Goal: Task Accomplishment & Management: Complete application form

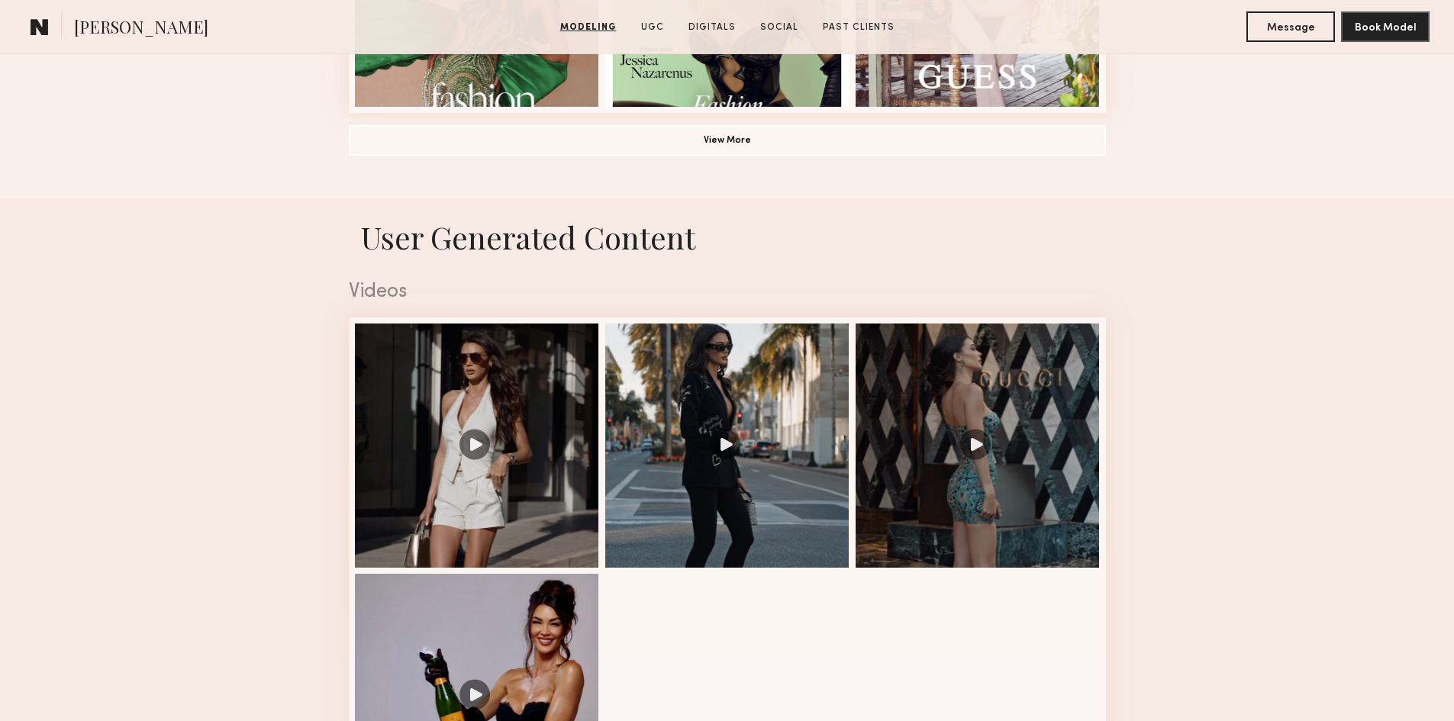
scroll to position [840, 0]
click at [688, 140] on button "View More" at bounding box center [727, 139] width 757 height 31
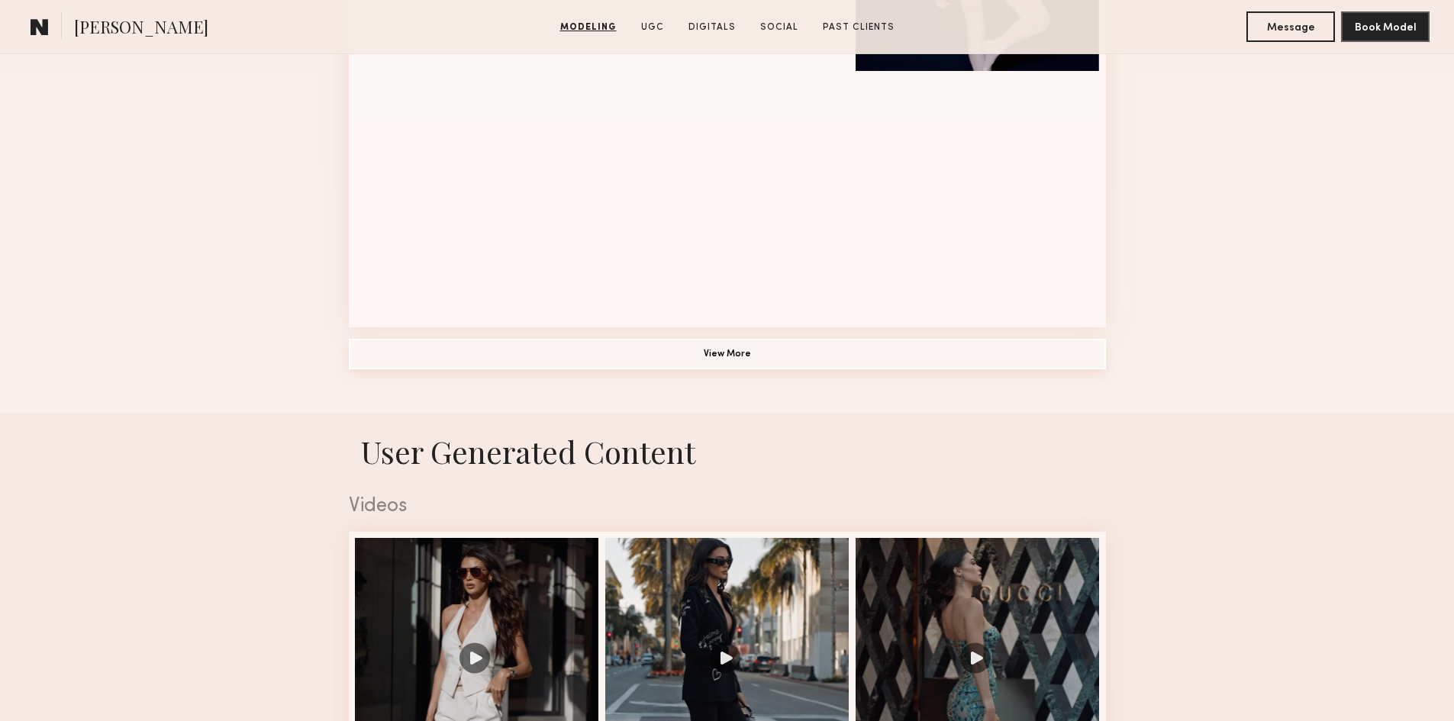
scroll to position [1679, 0]
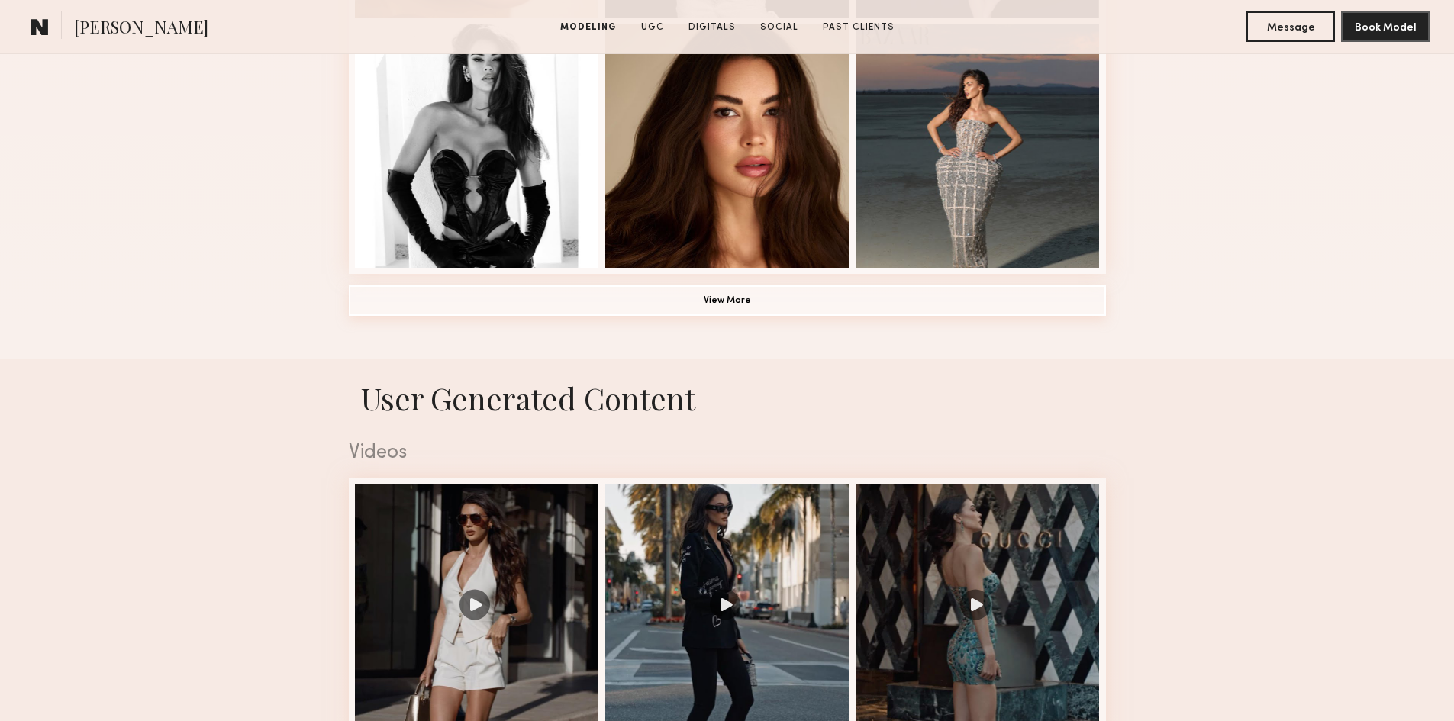
click at [766, 312] on button "View More" at bounding box center [727, 300] width 757 height 31
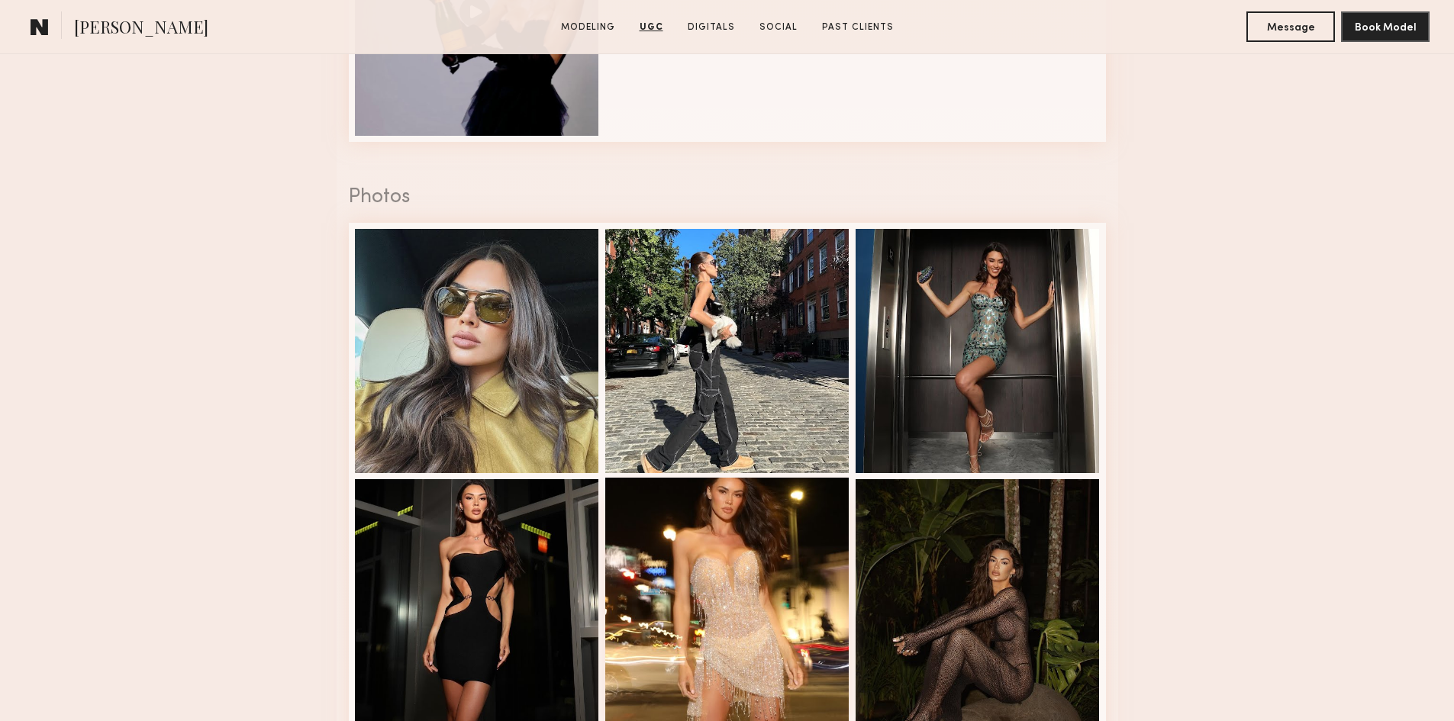
scroll to position [2977, 0]
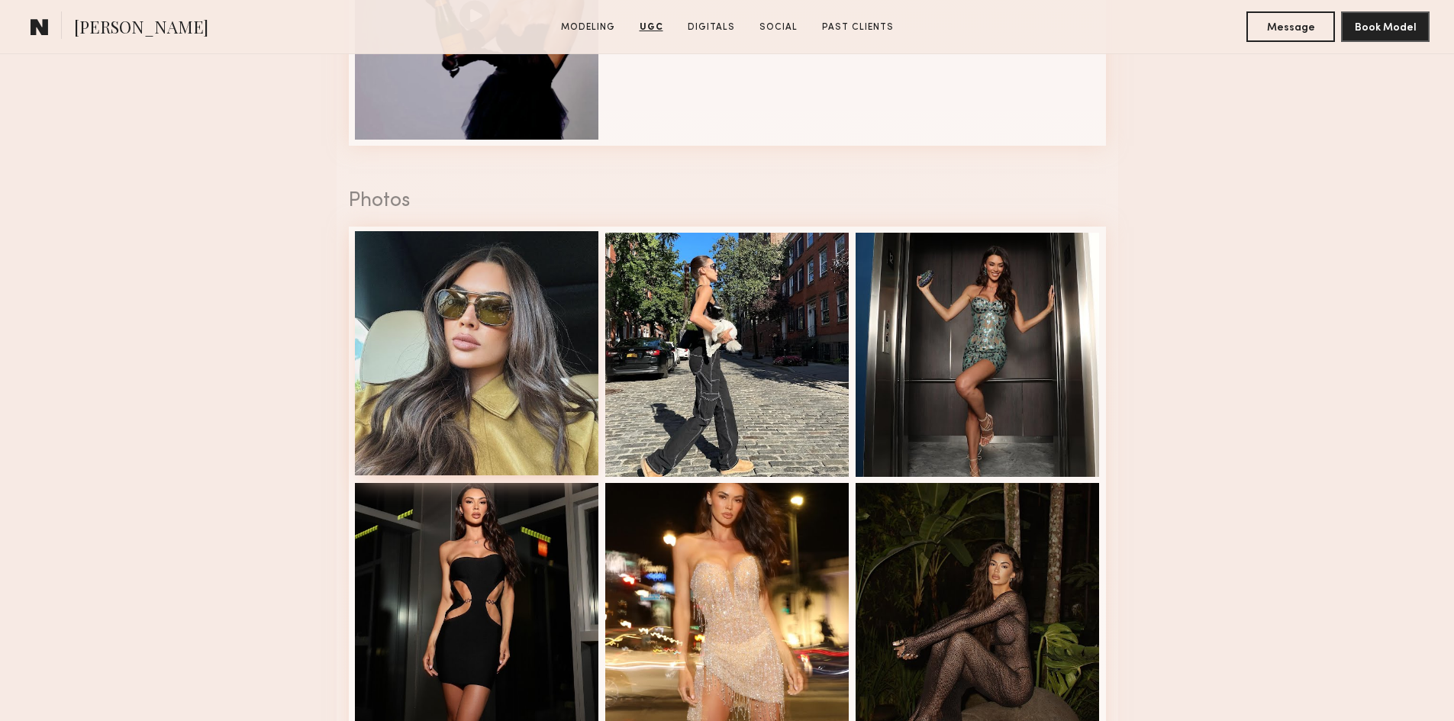
click at [493, 286] on div at bounding box center [477, 353] width 244 height 244
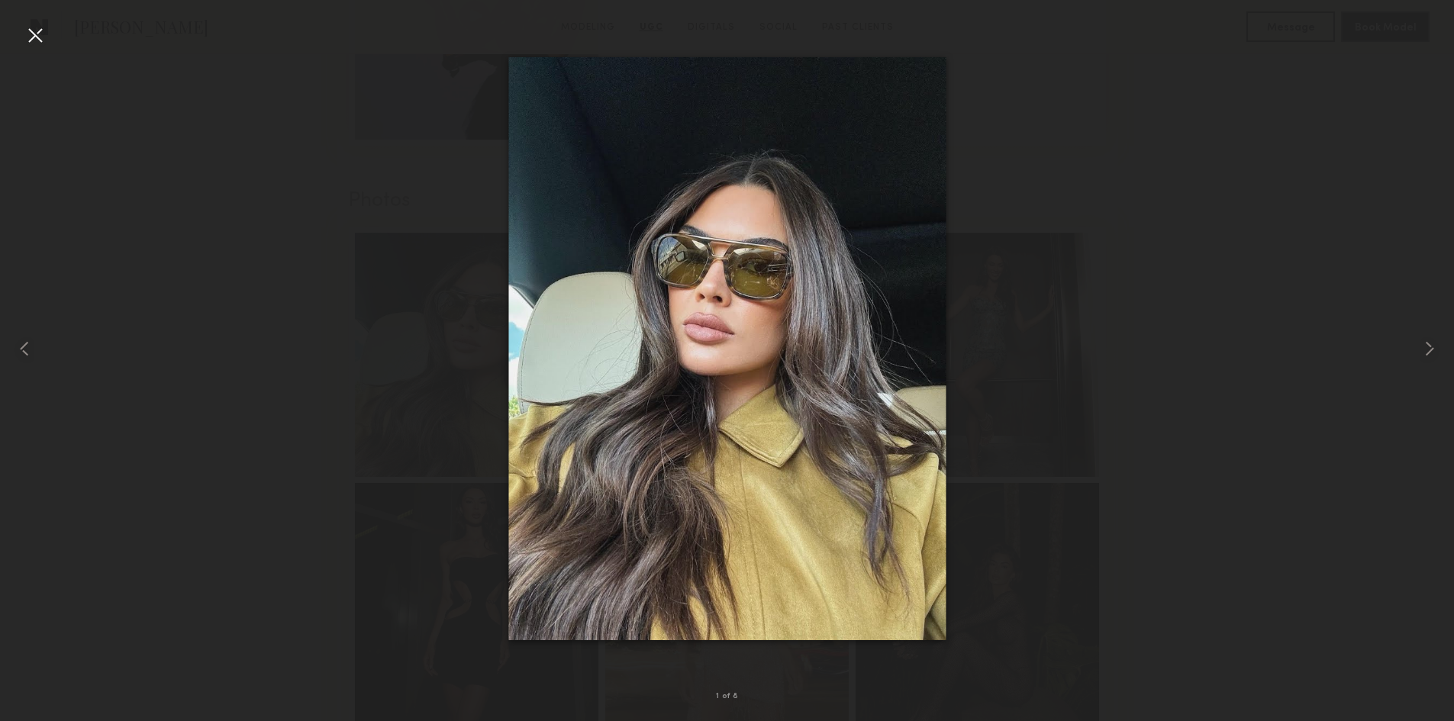
click at [708, 294] on img at bounding box center [726, 347] width 437 height 583
click at [1243, 191] on div at bounding box center [727, 348] width 1454 height 648
click at [1233, 205] on div at bounding box center [727, 348] width 1454 height 648
click at [1245, 272] on div at bounding box center [727, 348] width 1454 height 648
click at [1437, 337] on common-icon at bounding box center [1429, 349] width 24 height 24
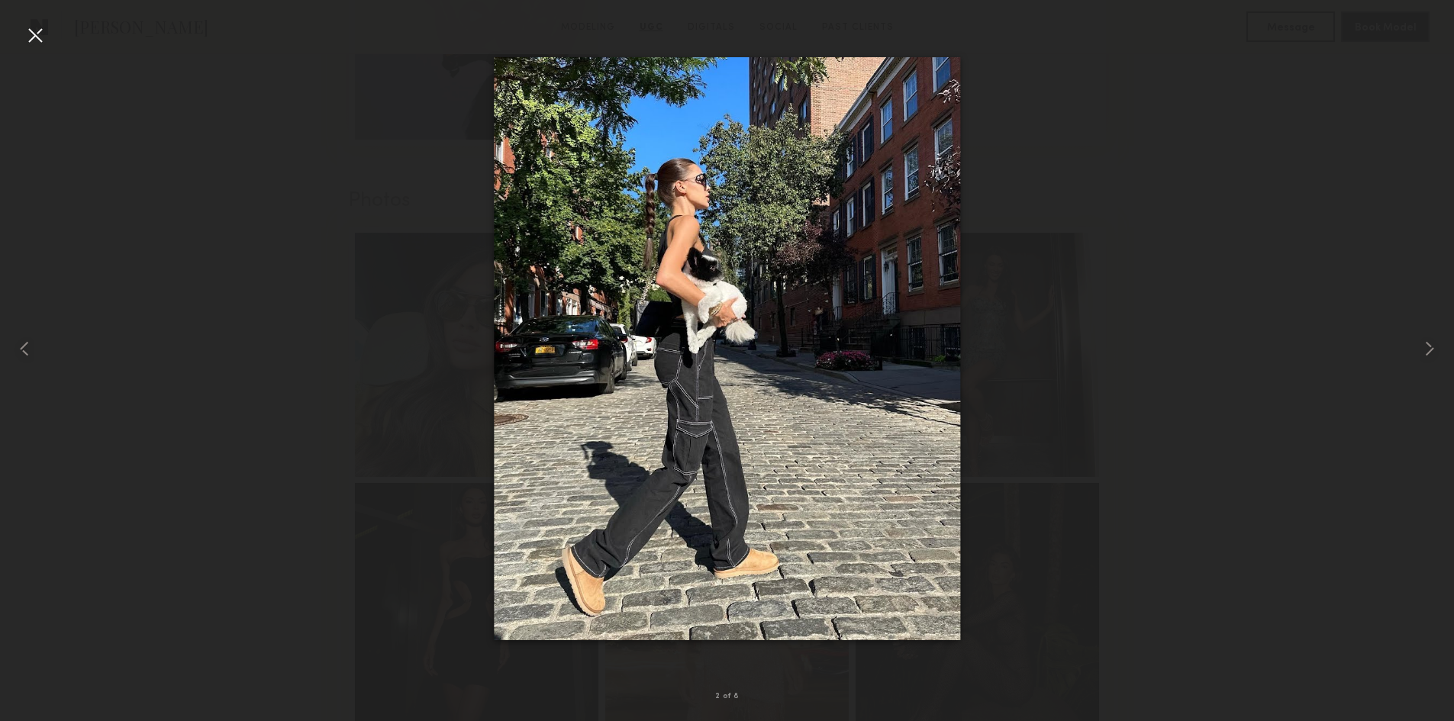
click at [35, 28] on div at bounding box center [35, 35] width 24 height 24
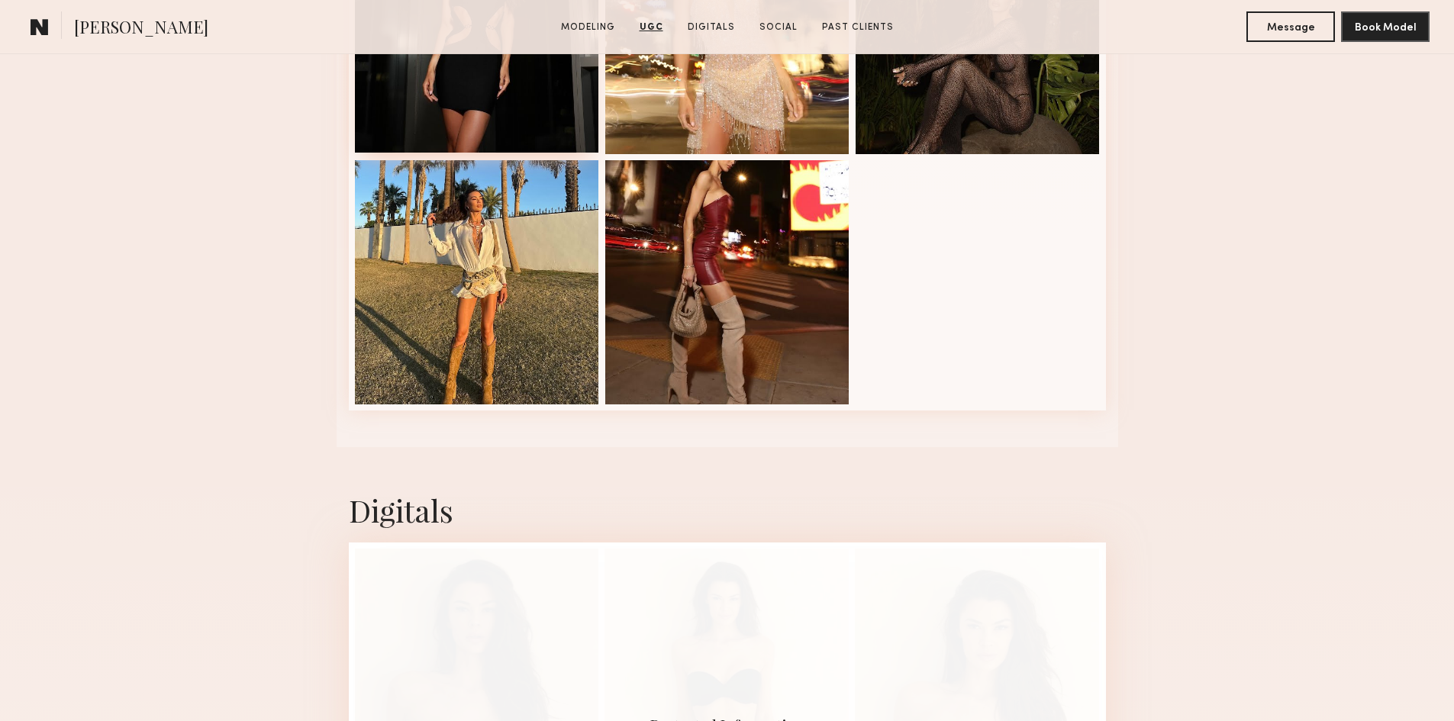
scroll to position [3664, 0]
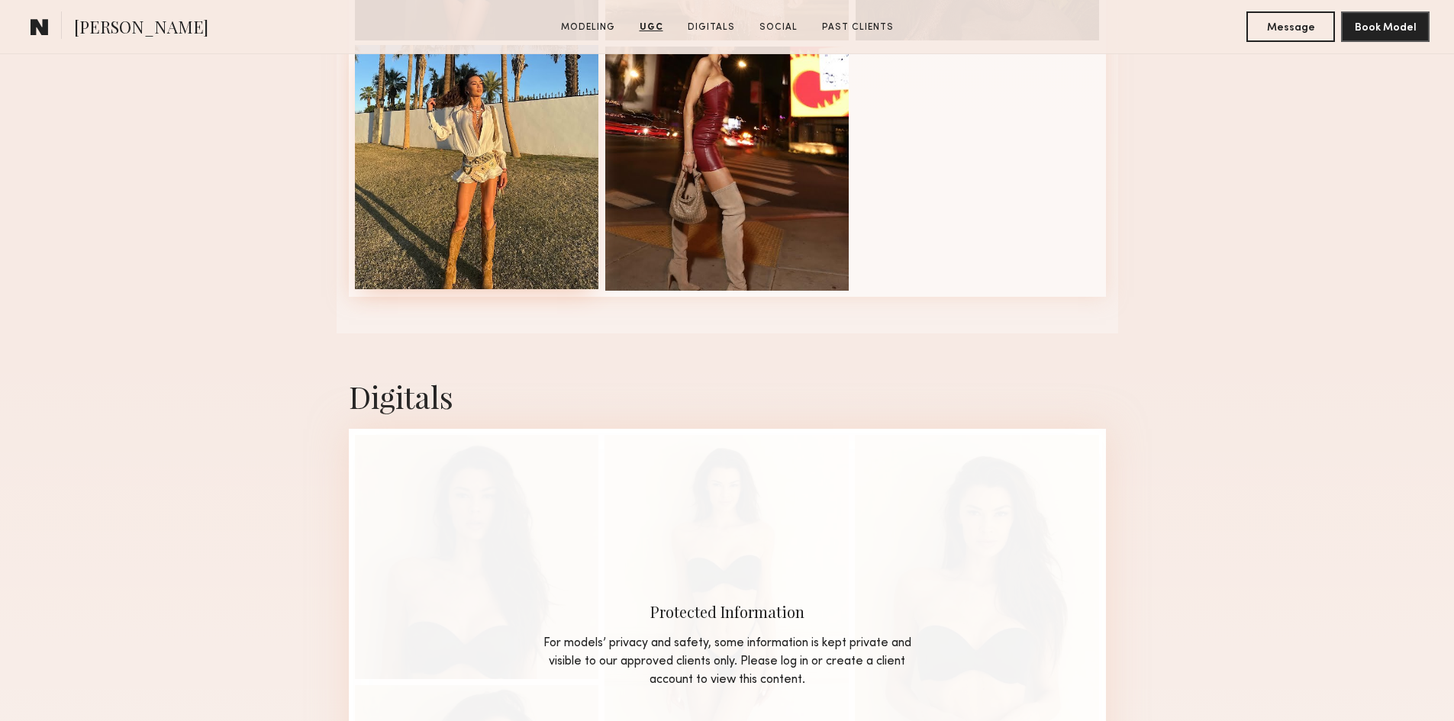
click at [480, 172] on div at bounding box center [477, 167] width 244 height 244
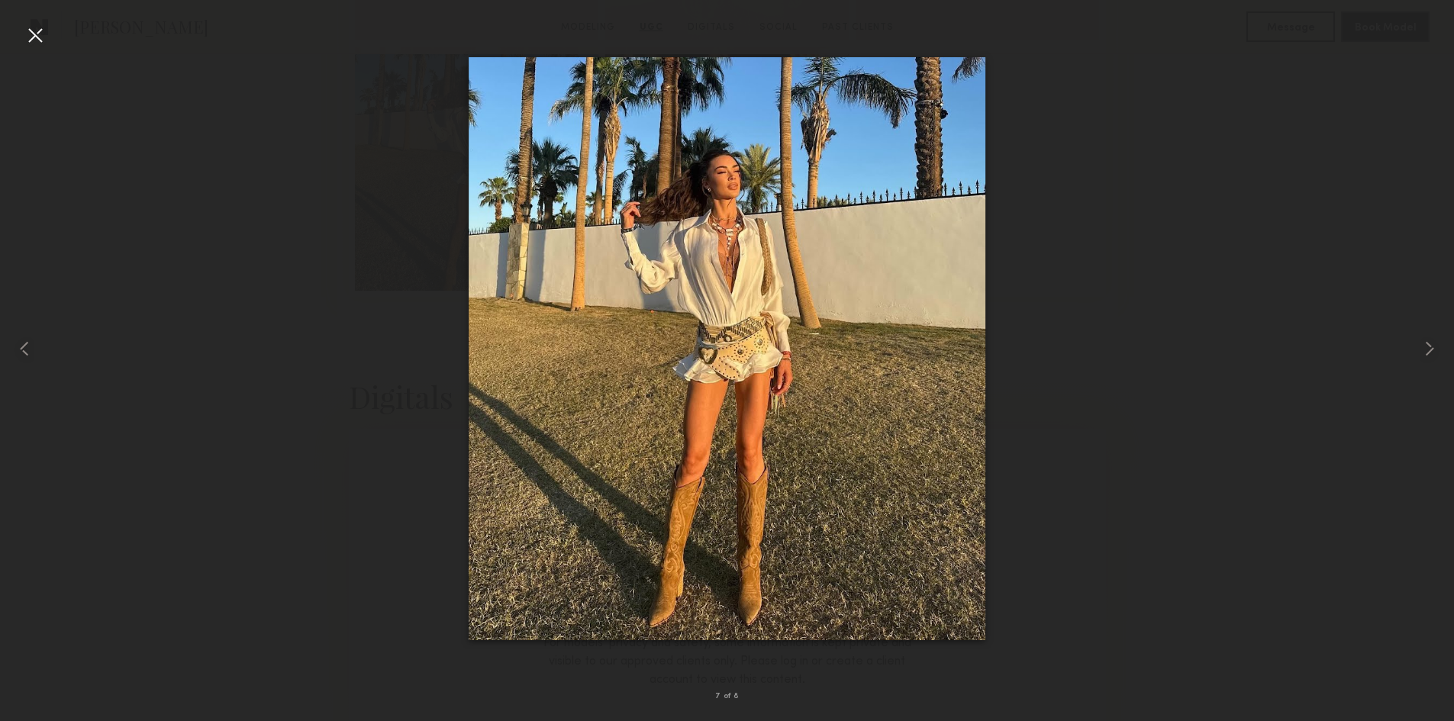
click at [44, 39] on div at bounding box center [35, 35] width 24 height 24
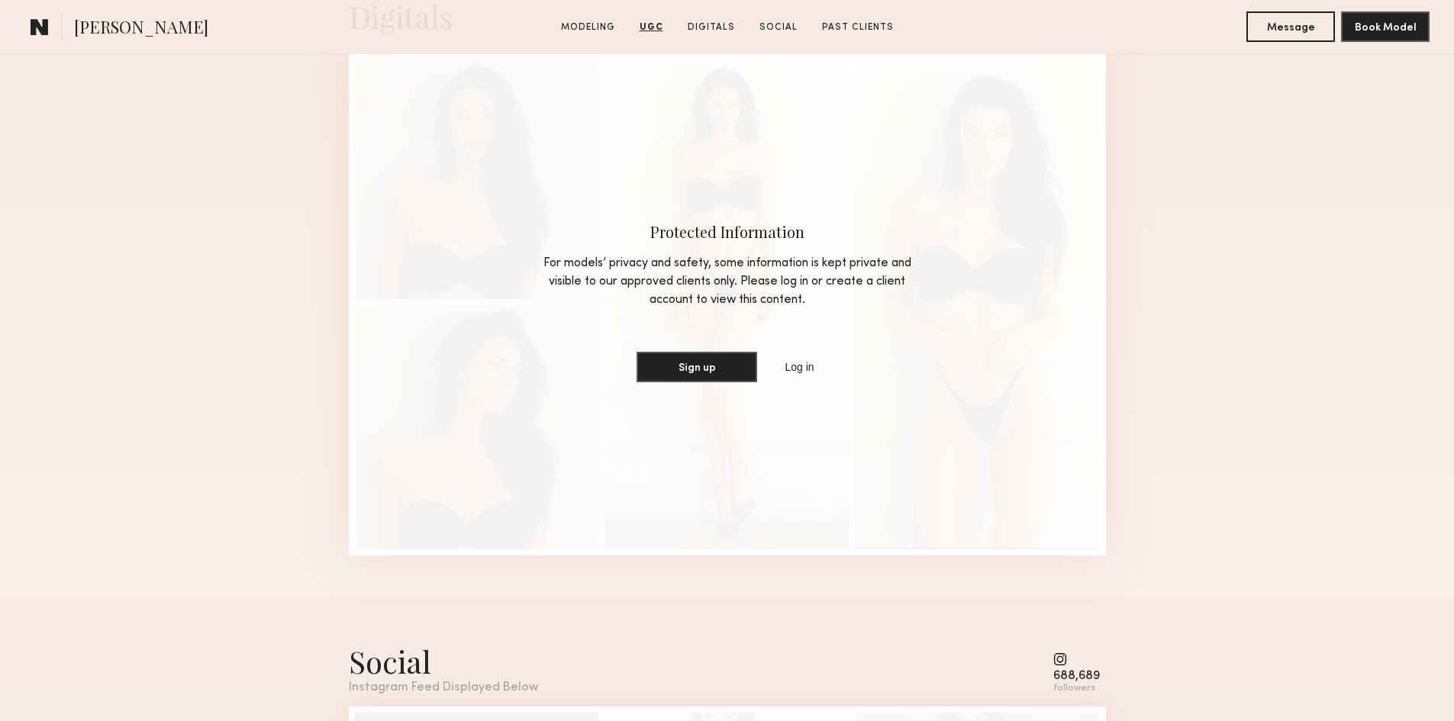
scroll to position [4045, 0]
click at [814, 375] on link "Log in" at bounding box center [799, 365] width 35 height 18
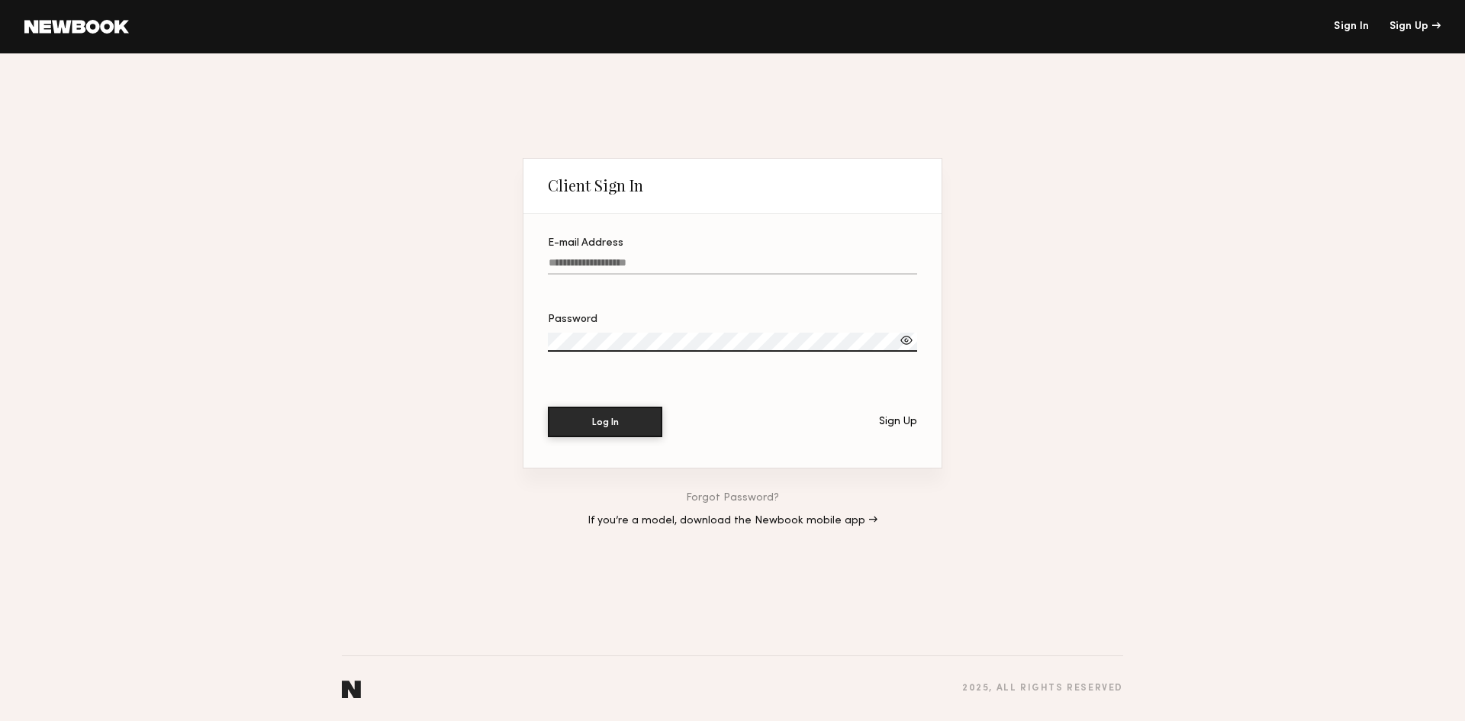
click at [881, 422] on div "Sign Up" at bounding box center [898, 422] width 38 height 11
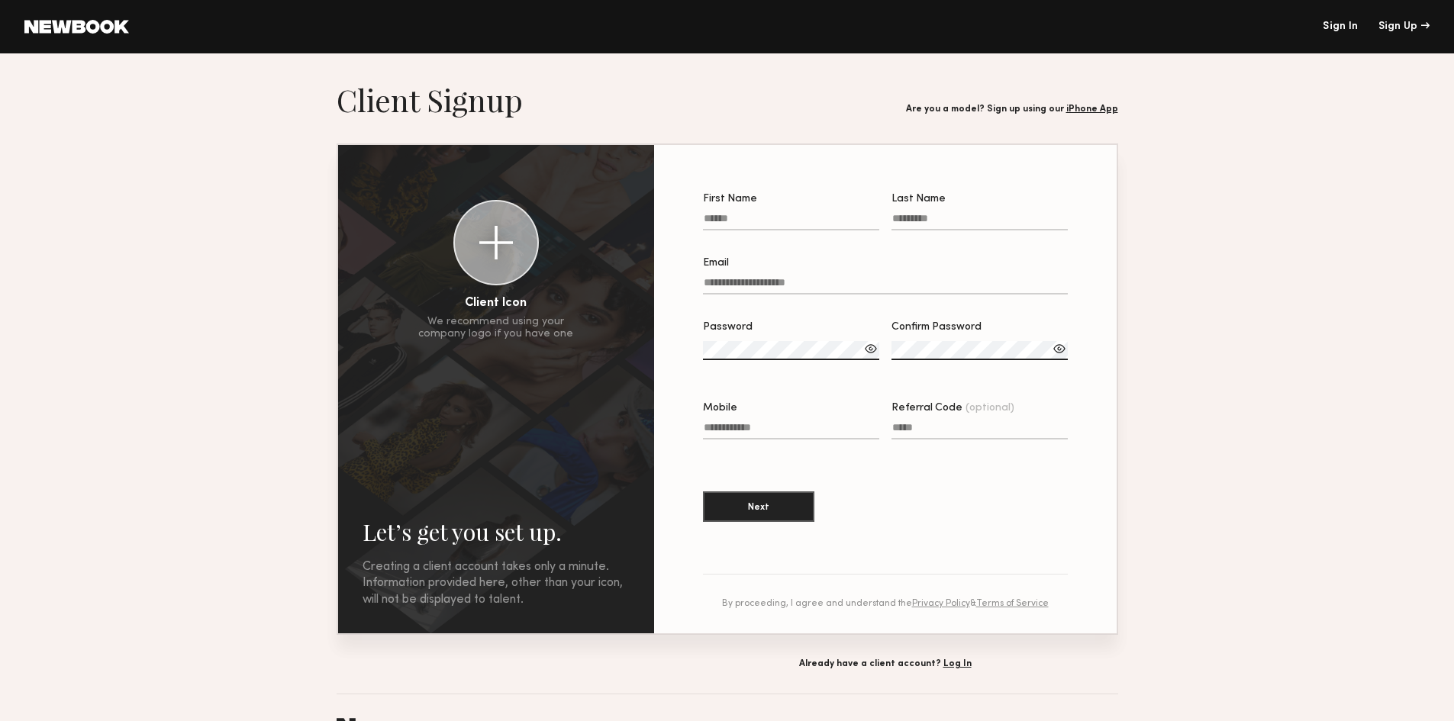
click at [753, 218] on input "First Name" at bounding box center [791, 222] width 176 height 18
type input "*****"
type input "*"
click at [771, 282] on input "Email" at bounding box center [885, 286] width 365 height 18
type input "**********"
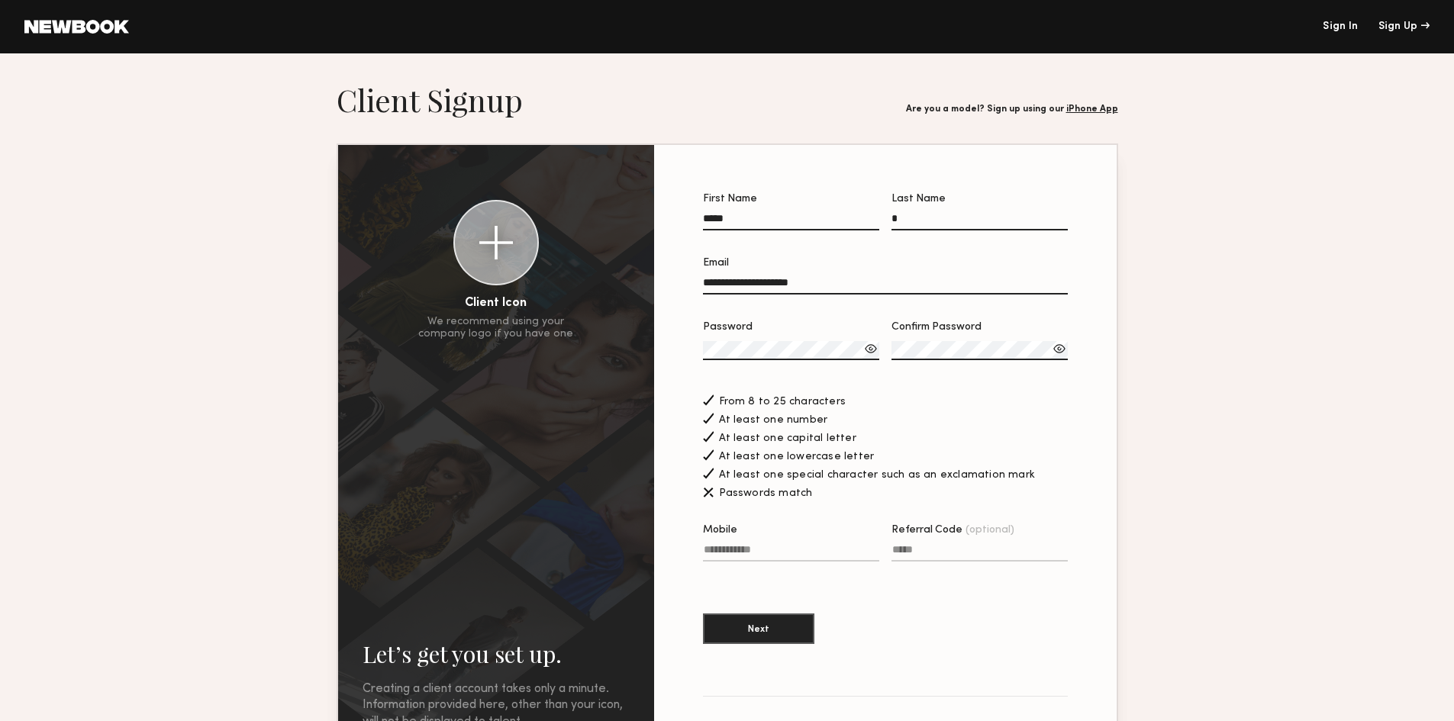
click at [928, 343] on label "Confirm Password" at bounding box center [980, 348] width 176 height 53
click at [794, 545] on label "Mobile" at bounding box center [791, 551] width 176 height 52
click at [794, 545] on input "Mobile" at bounding box center [791, 553] width 176 height 18
click at [798, 556] on input "Mobile" at bounding box center [791, 553] width 176 height 18
type input "**********"
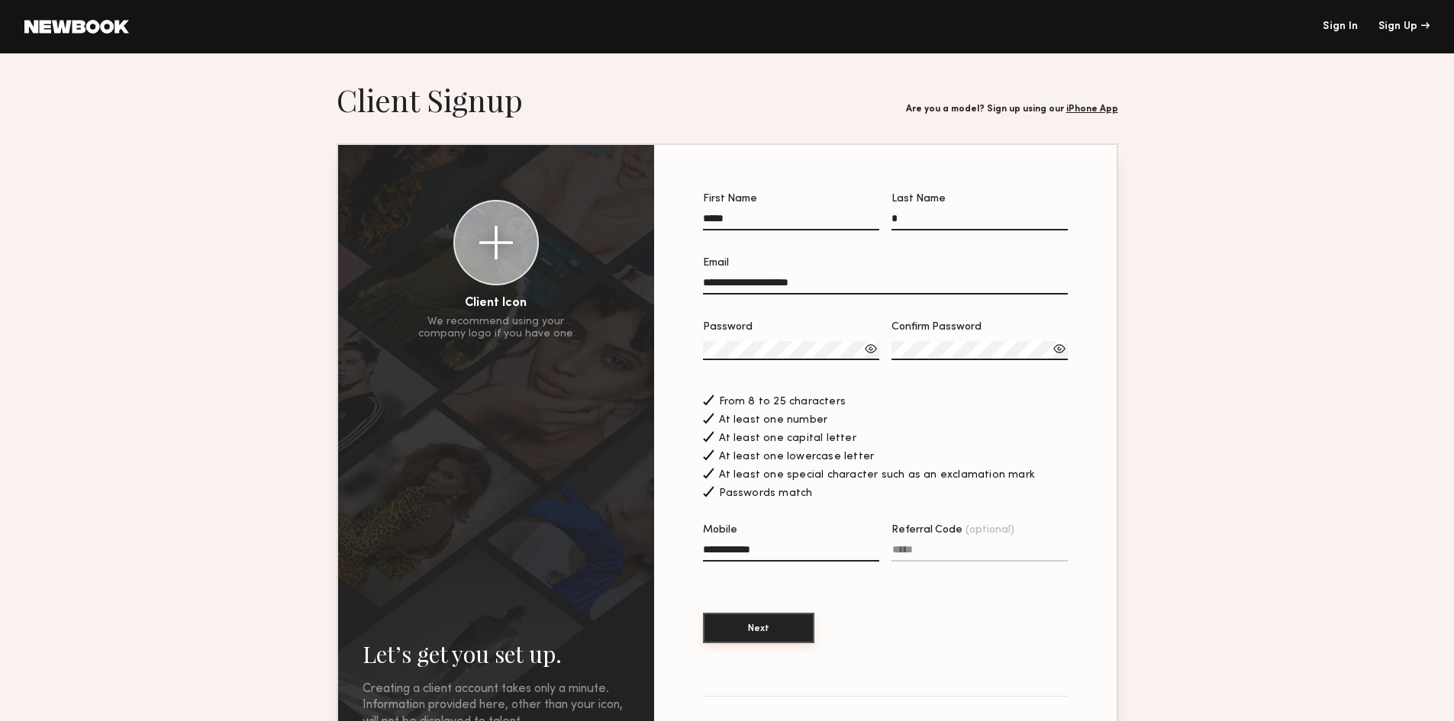
click at [769, 638] on button "Next" at bounding box center [758, 628] width 111 height 31
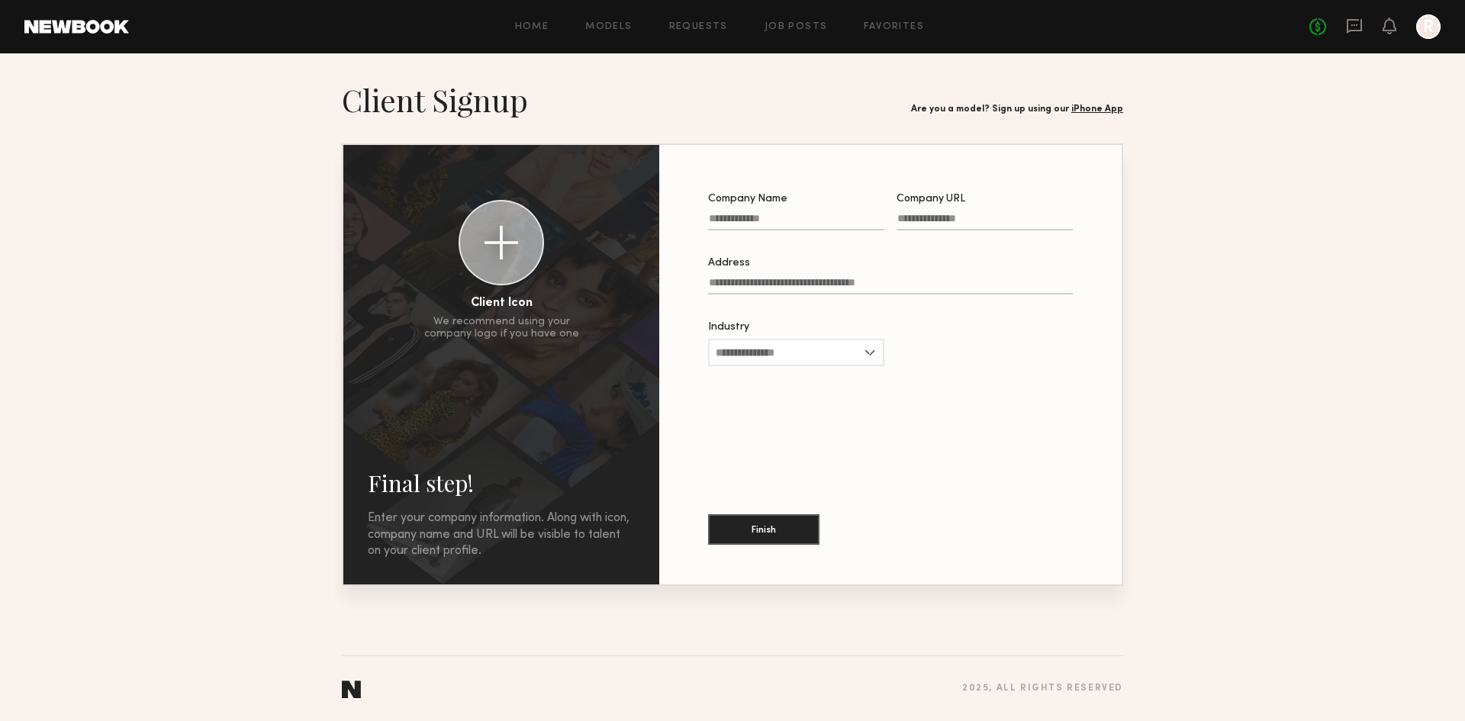
click at [804, 372] on div "Industry Advertising Apparel Cosmetics Entertainment Publishing CPG Other" at bounding box center [796, 352] width 176 height 60
click at [802, 353] on input "Industry" at bounding box center [796, 352] width 176 height 27
click at [813, 525] on div "Other" at bounding box center [796, 525] width 173 height 24
type input "*****"
click at [793, 518] on button "Finish" at bounding box center [763, 529] width 111 height 31
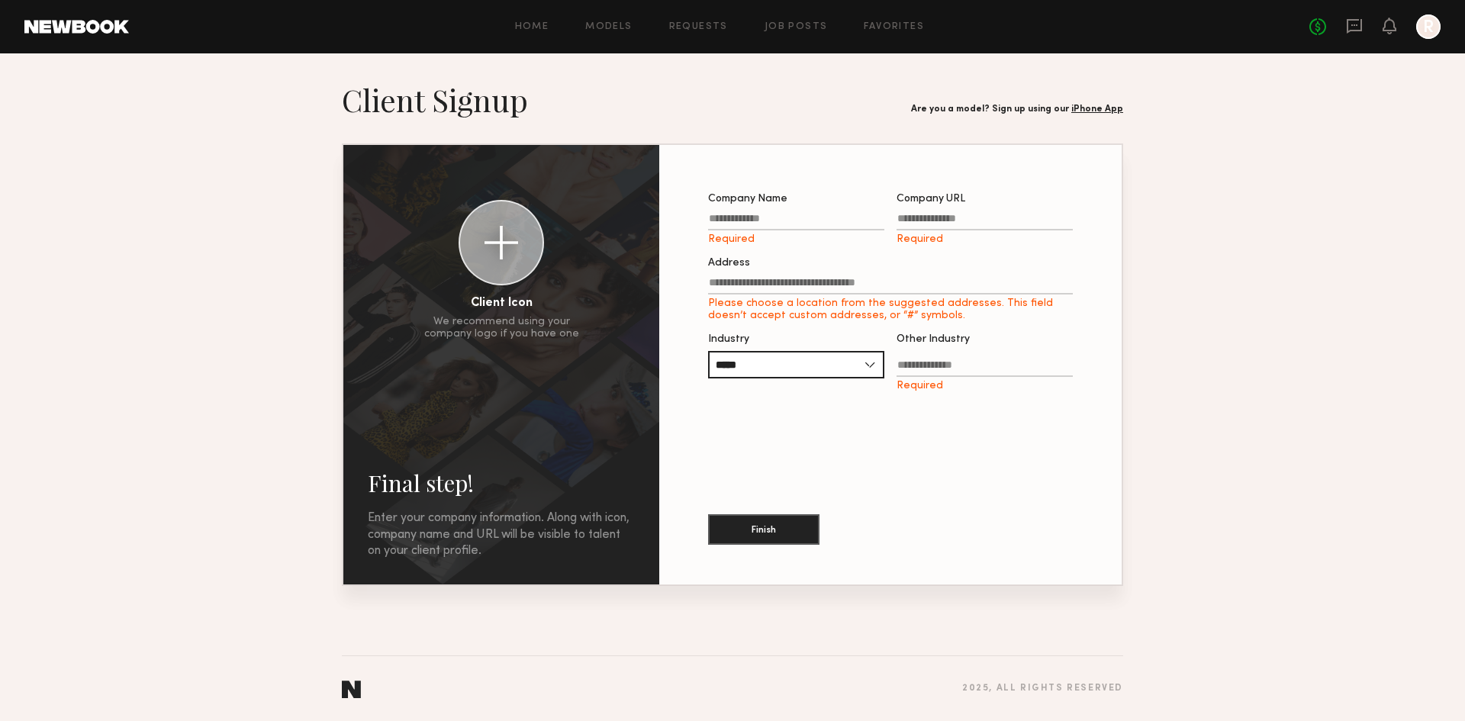
click at [772, 217] on input "Company Name Required" at bounding box center [796, 222] width 176 height 18
type input "*"
click at [930, 218] on input "Company URL Required" at bounding box center [985, 222] width 176 height 18
type input "*"
click at [814, 291] on input "Address Please choose a location from the suggested addresses. This field doesn…" at bounding box center [890, 286] width 365 height 18
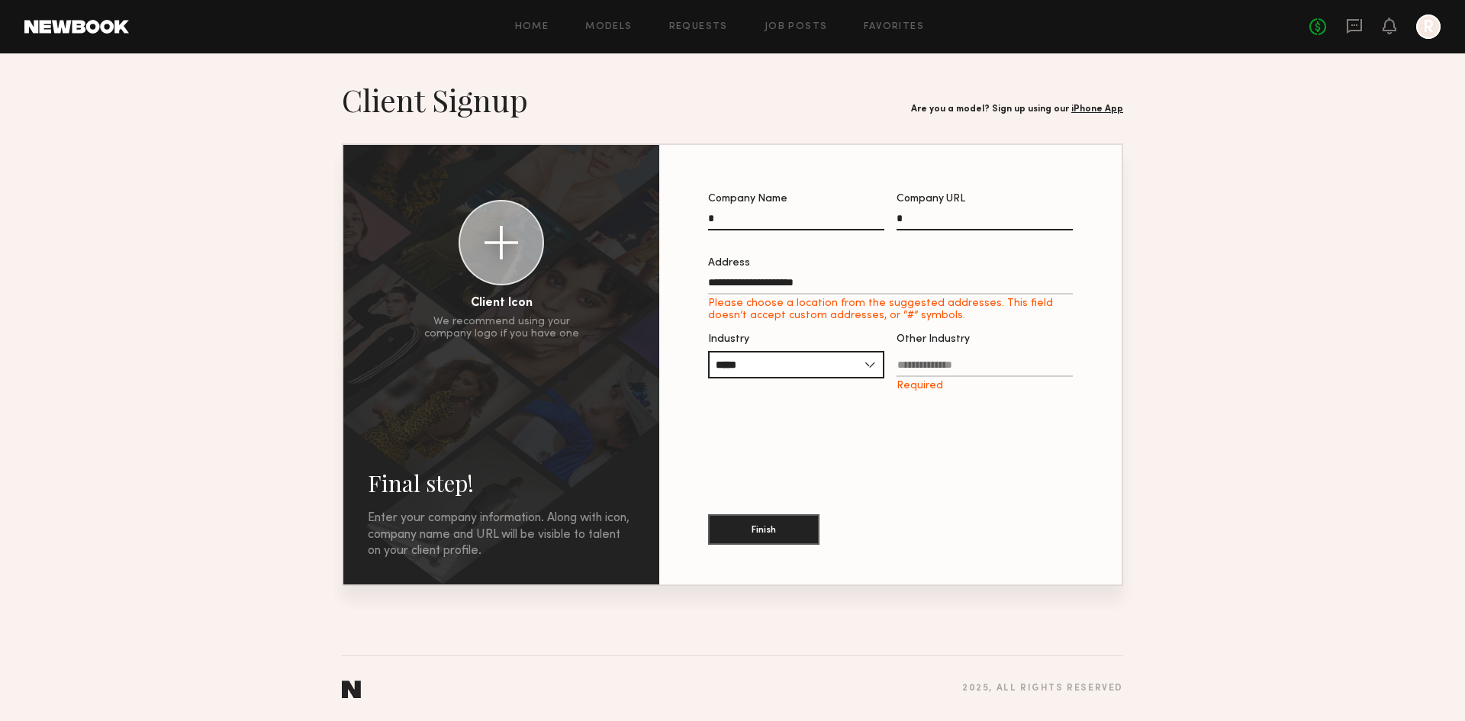
type input "**********"
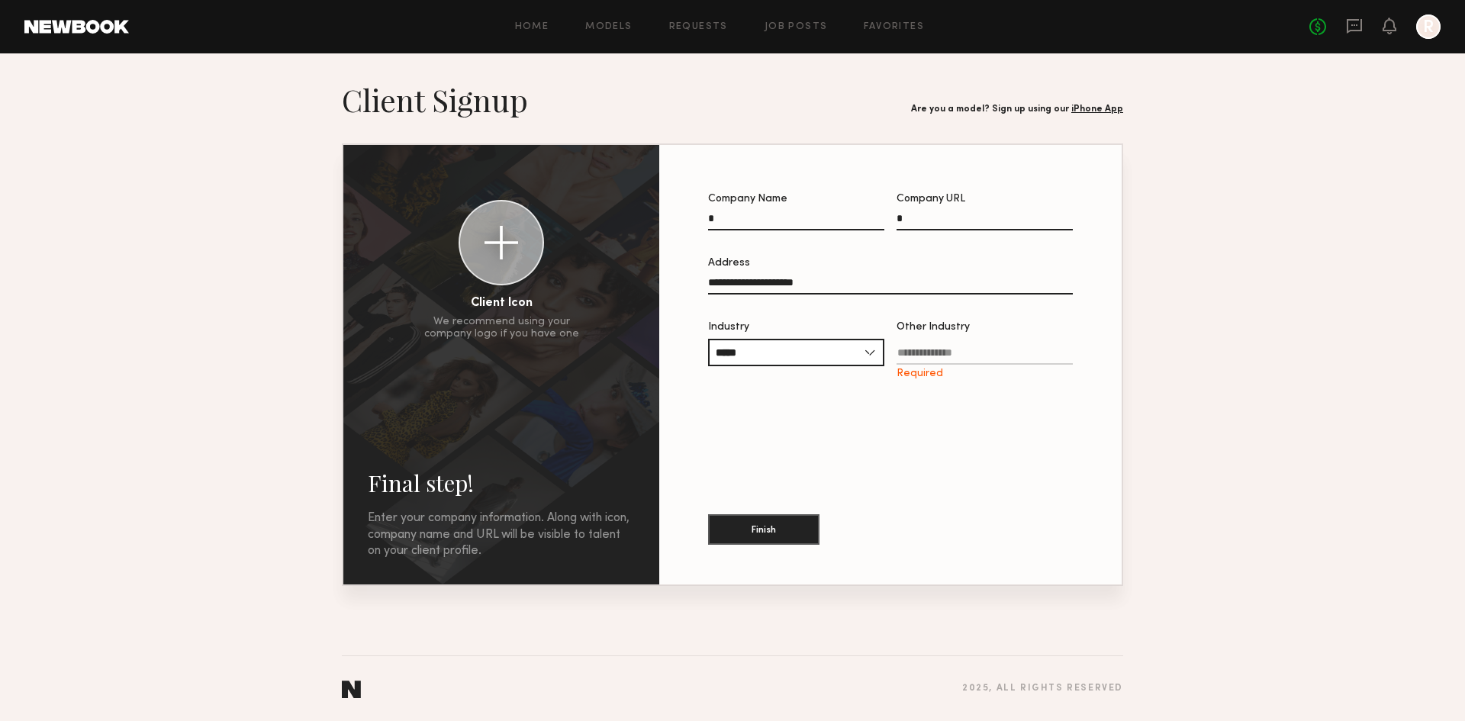
click at [943, 360] on input "Other Industry Required" at bounding box center [985, 356] width 176 height 18
type input "*"
click at [797, 518] on button "Finish" at bounding box center [763, 529] width 111 height 31
click at [937, 220] on input "*" at bounding box center [985, 222] width 176 height 18
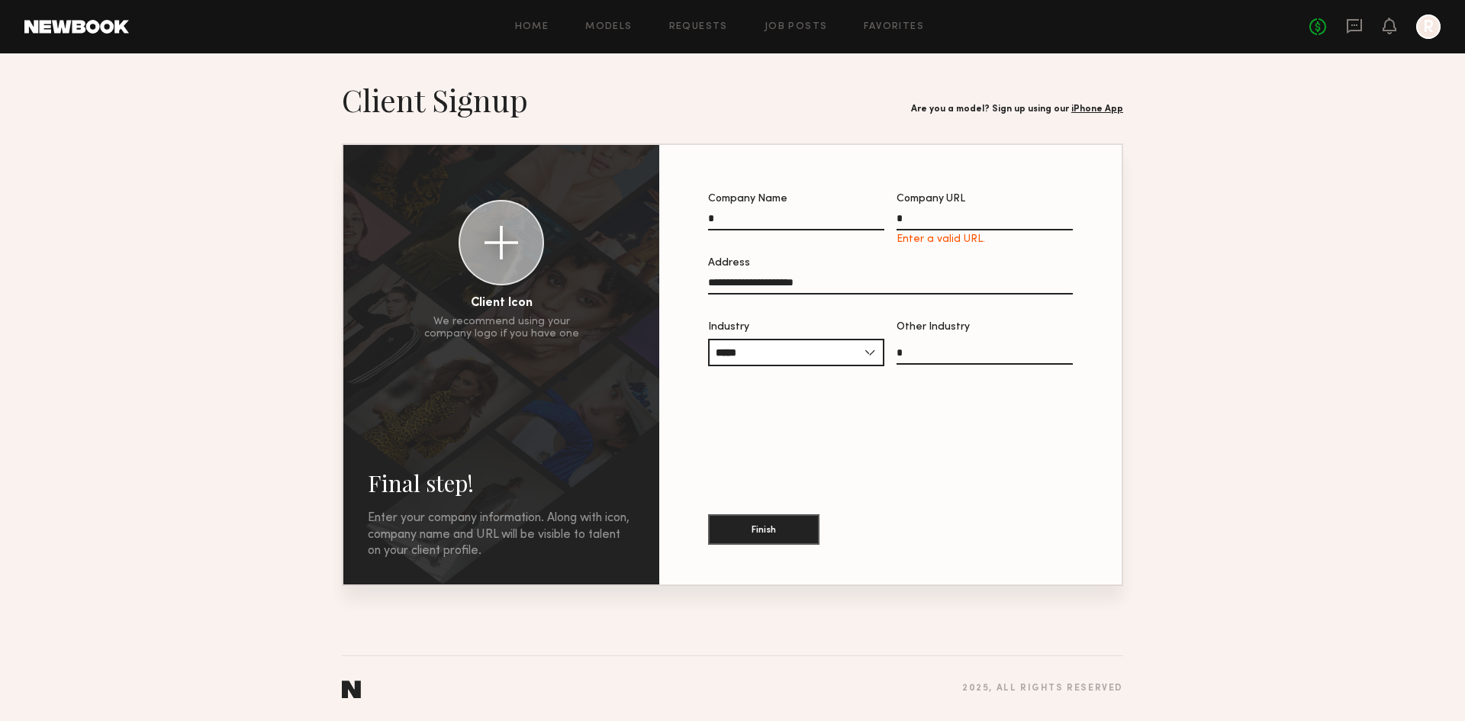
click at [955, 214] on input "*" at bounding box center [985, 222] width 176 height 18
click at [783, 542] on button "Finish" at bounding box center [763, 529] width 111 height 31
click at [958, 220] on input "***" at bounding box center [985, 222] width 176 height 18
type input "*****"
click at [788, 525] on button "Finish" at bounding box center [763, 529] width 111 height 31
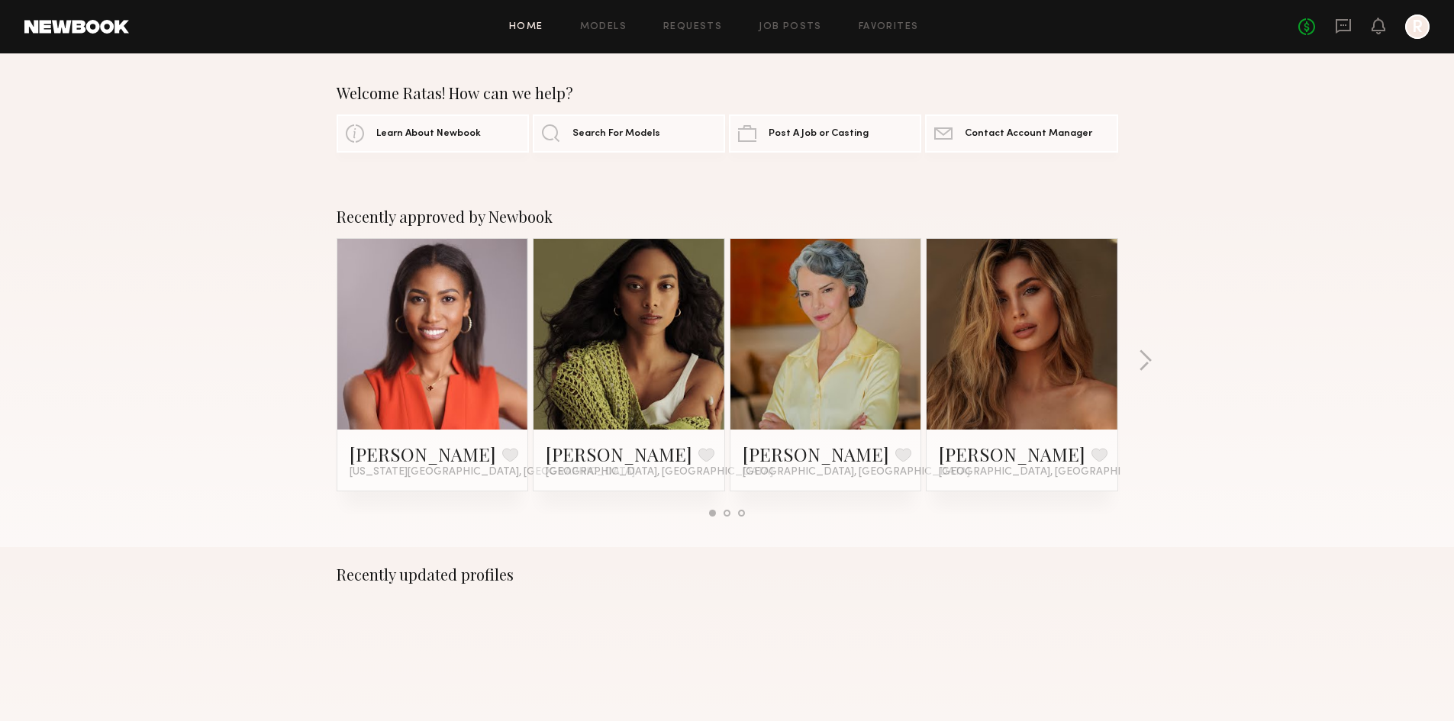
click at [1023, 508] on div "Aaliyah T. Favorite New York City, NY Isabella M. Favorite Los Angeles, CA Rene…" at bounding box center [727, 376] width 786 height 276
click at [962, 366] on div at bounding box center [1022, 334] width 191 height 191
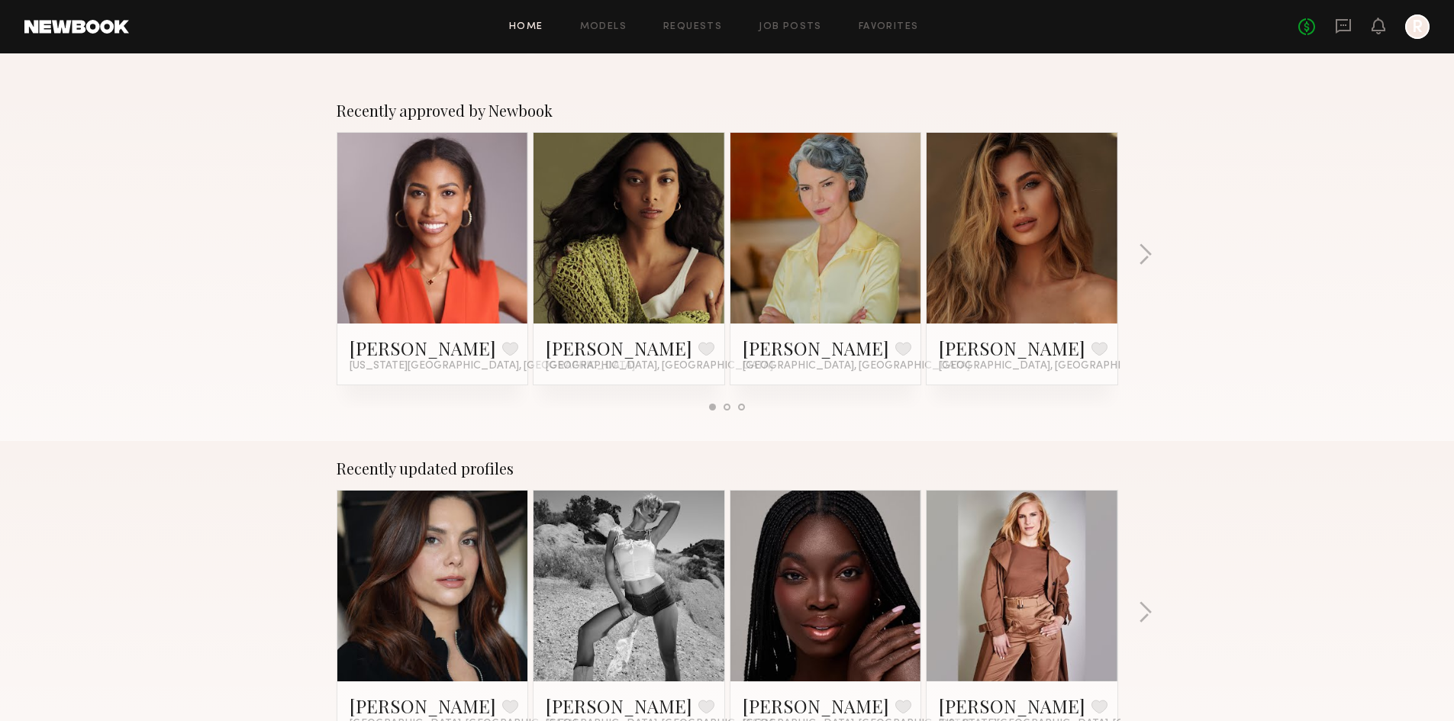
scroll to position [76, 0]
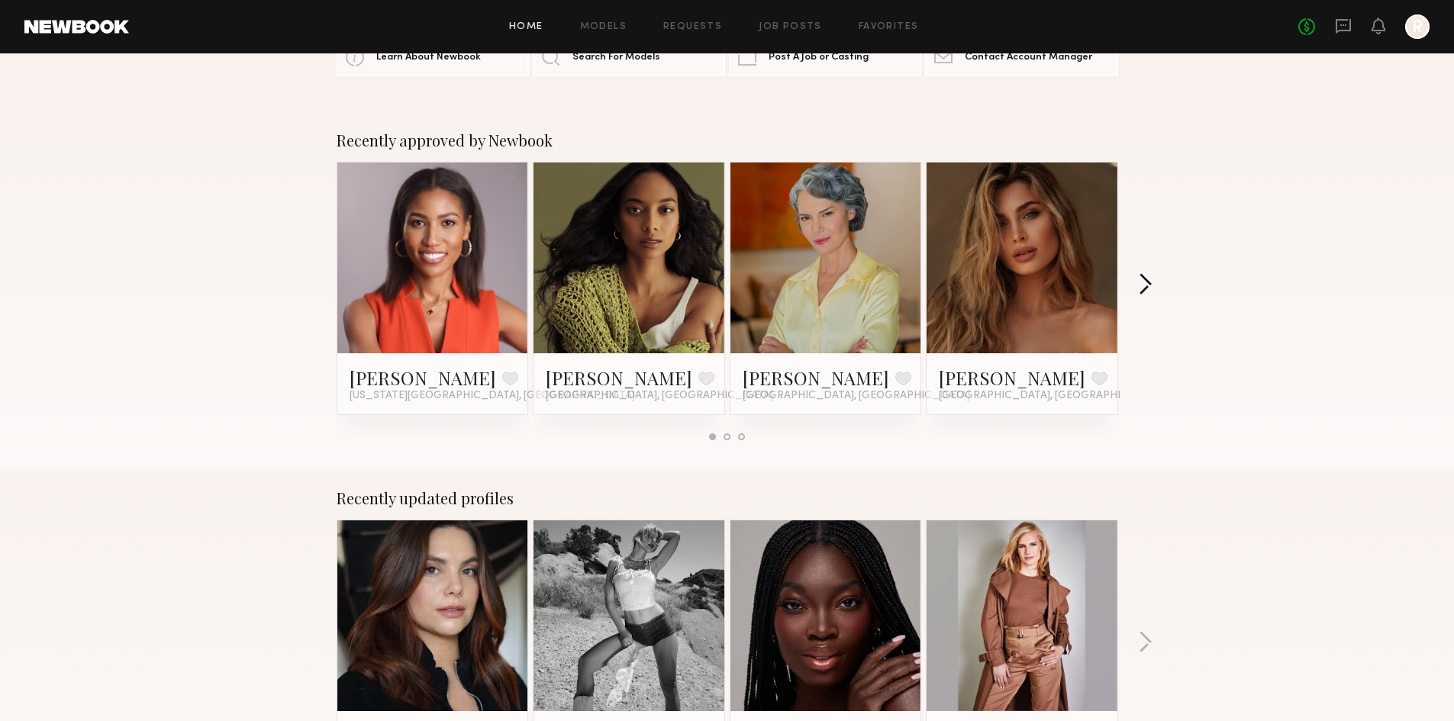
click at [1151, 281] on button "button" at bounding box center [1145, 285] width 15 height 25
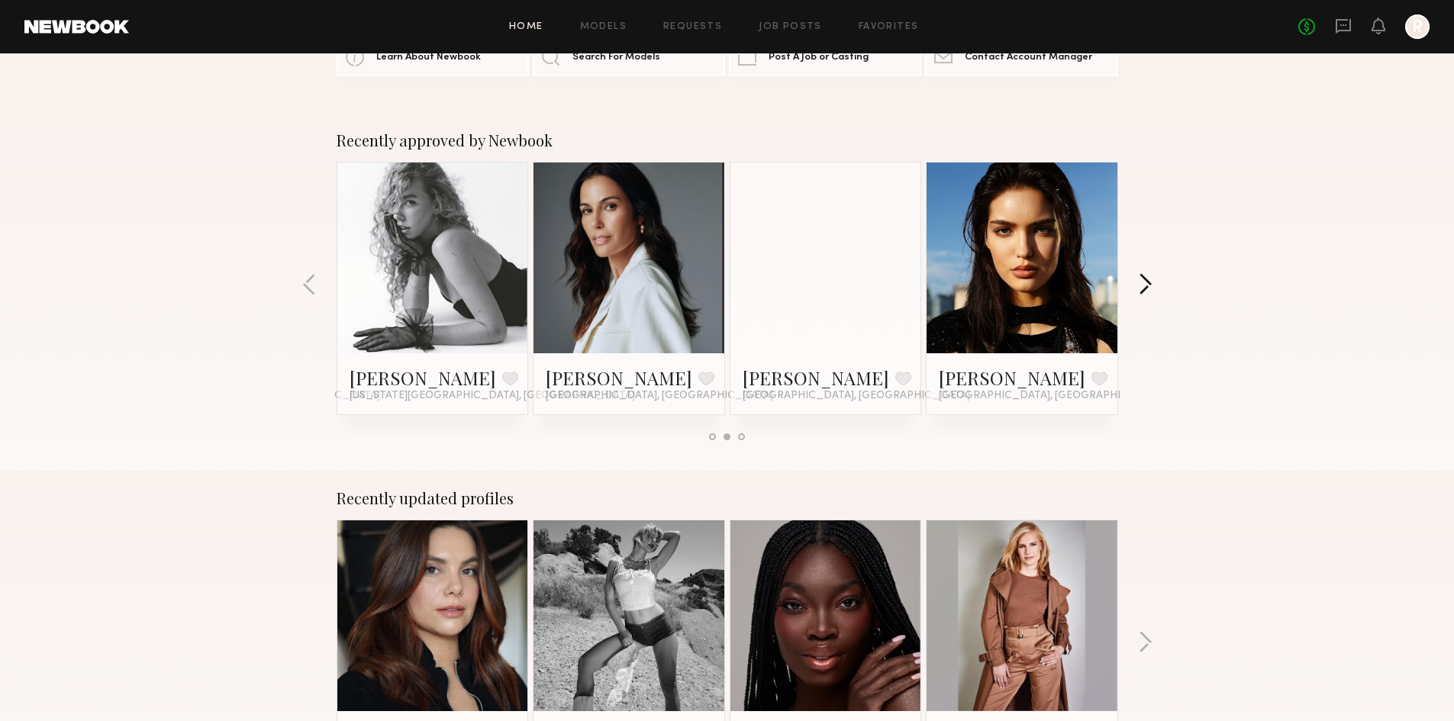
click at [1151, 281] on button "button" at bounding box center [1145, 285] width 15 height 25
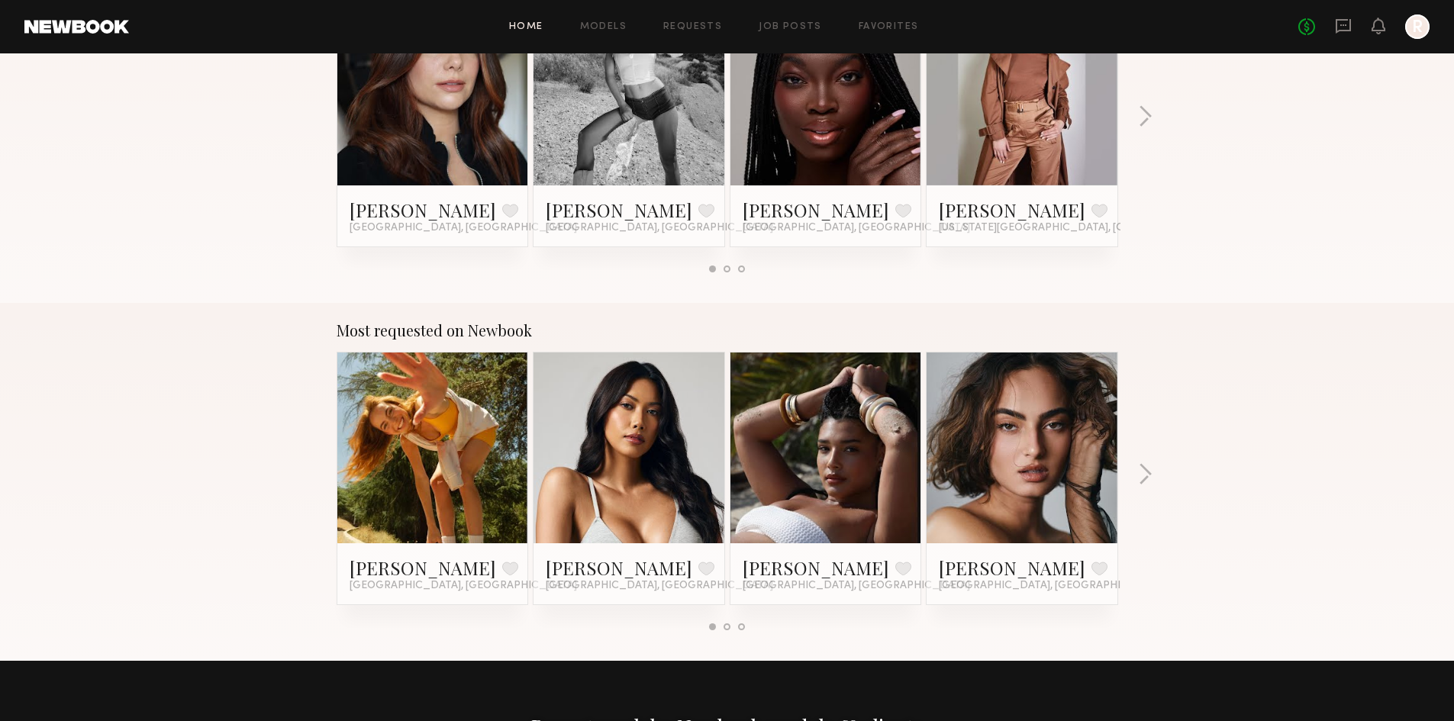
scroll to position [687, 0]
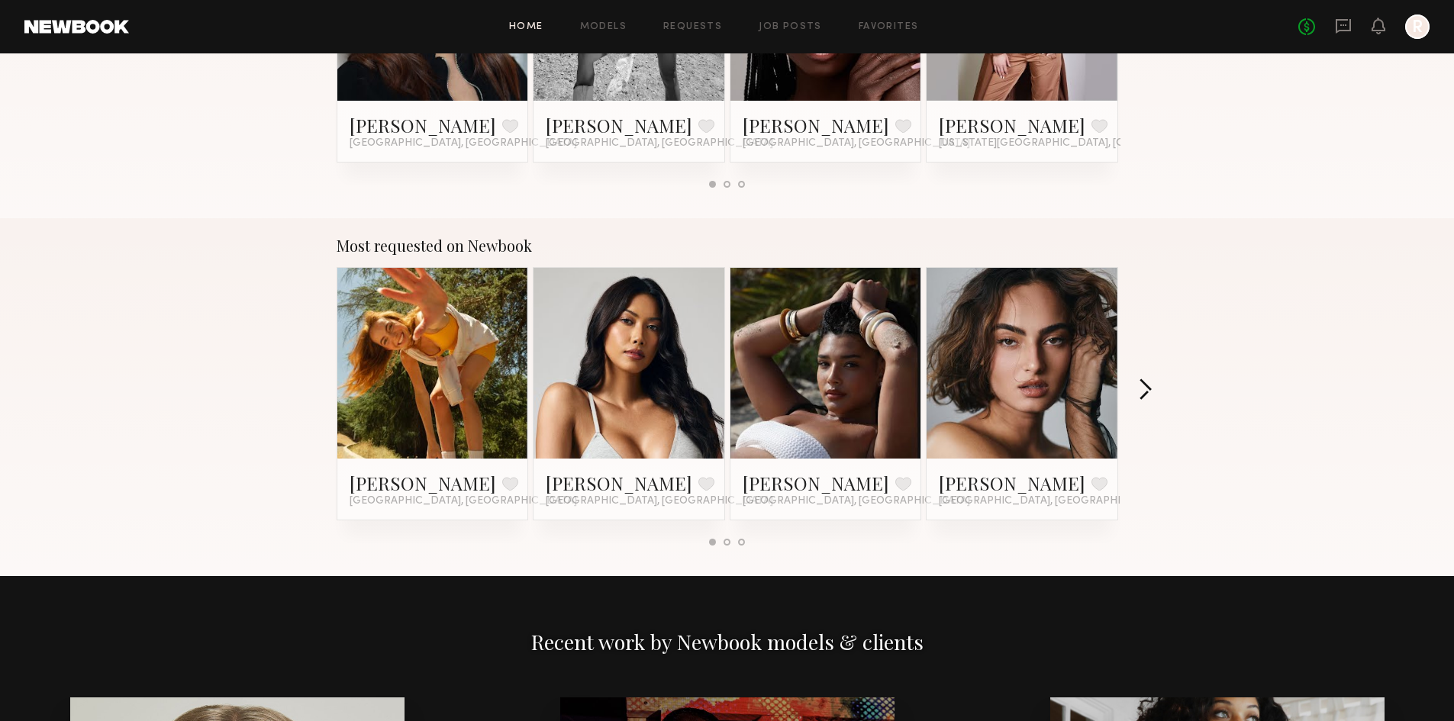
click at [1145, 388] on button "button" at bounding box center [1145, 391] width 15 height 25
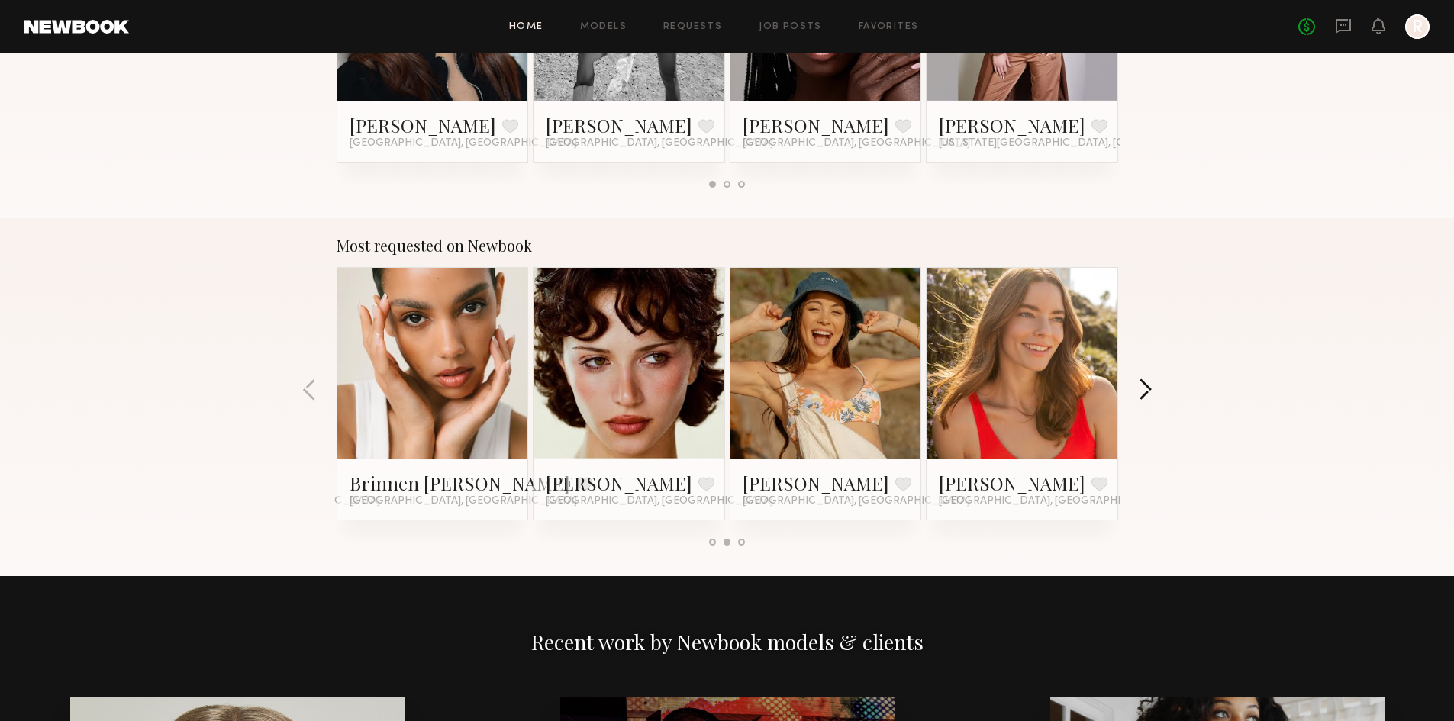
click at [1145, 386] on button "button" at bounding box center [1145, 391] width 15 height 25
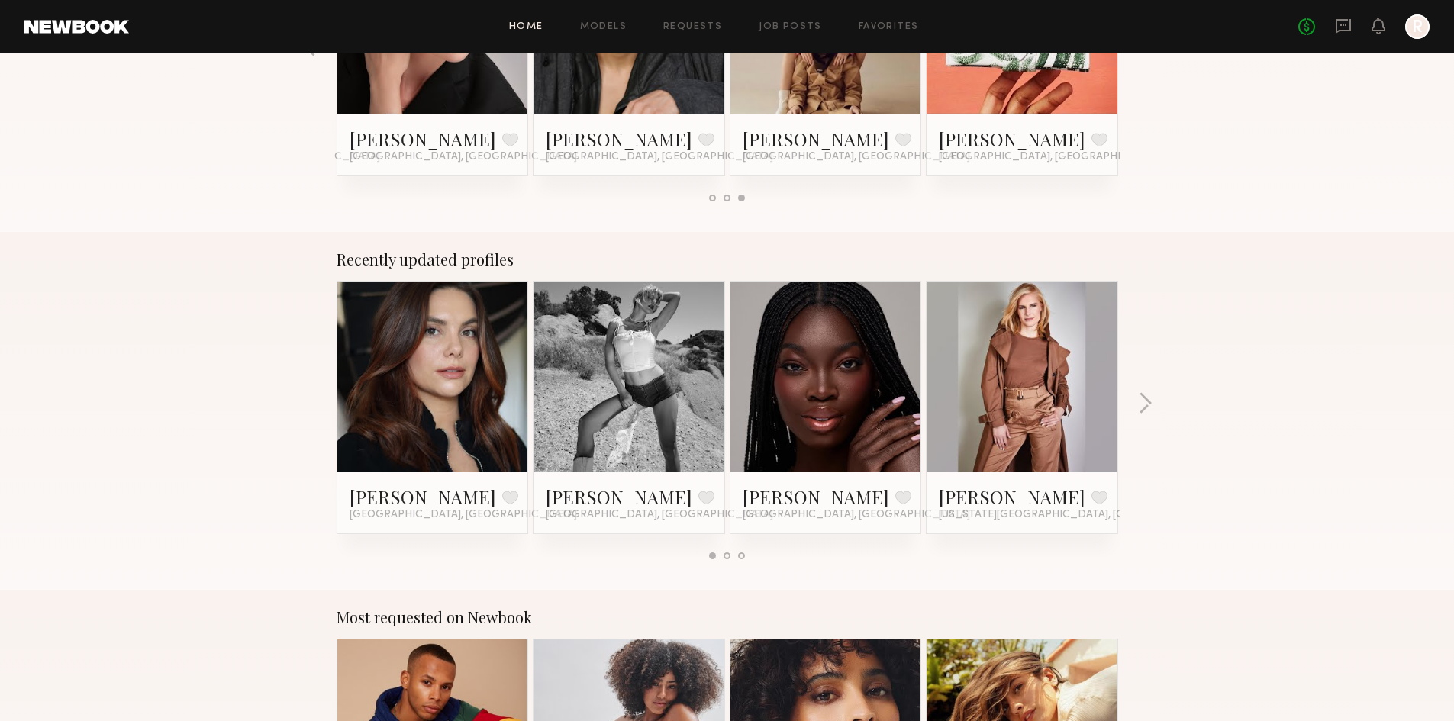
scroll to position [305, 0]
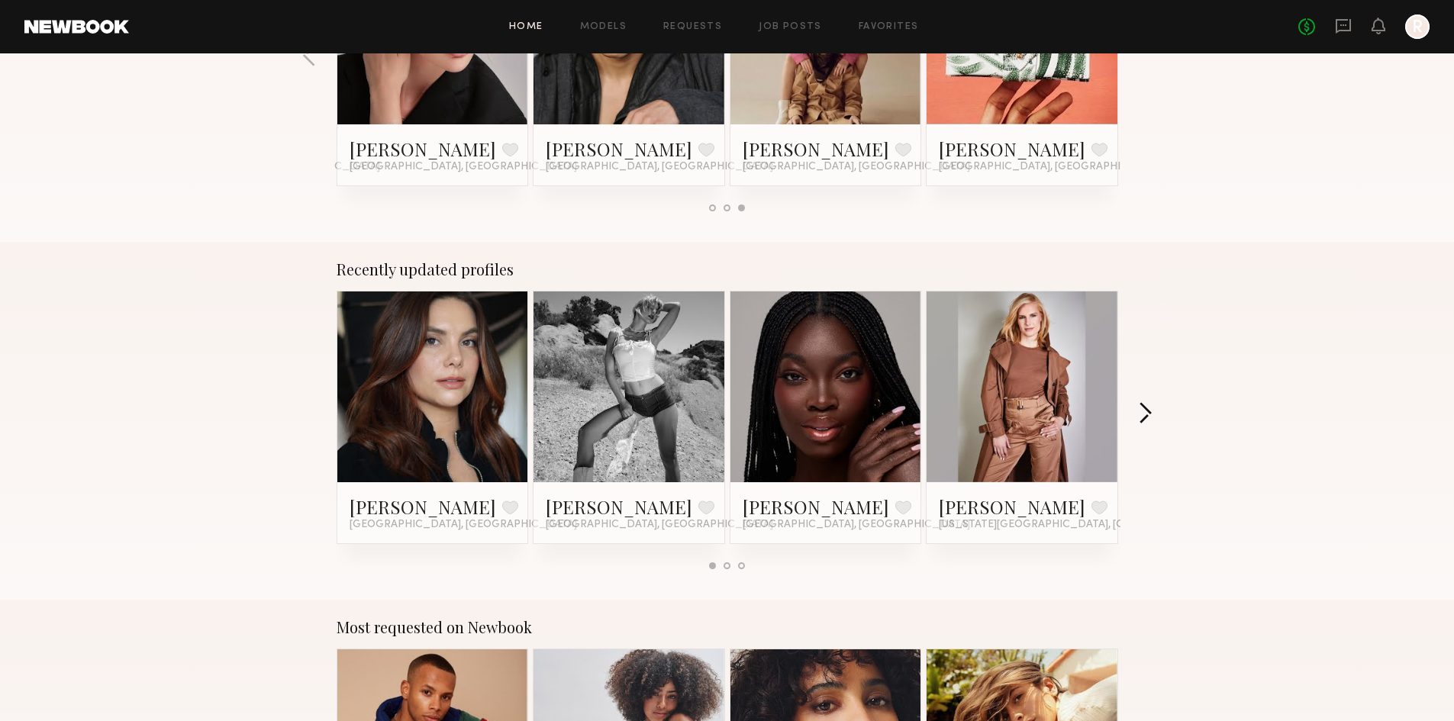
click at [1138, 412] on button "button" at bounding box center [1145, 414] width 15 height 25
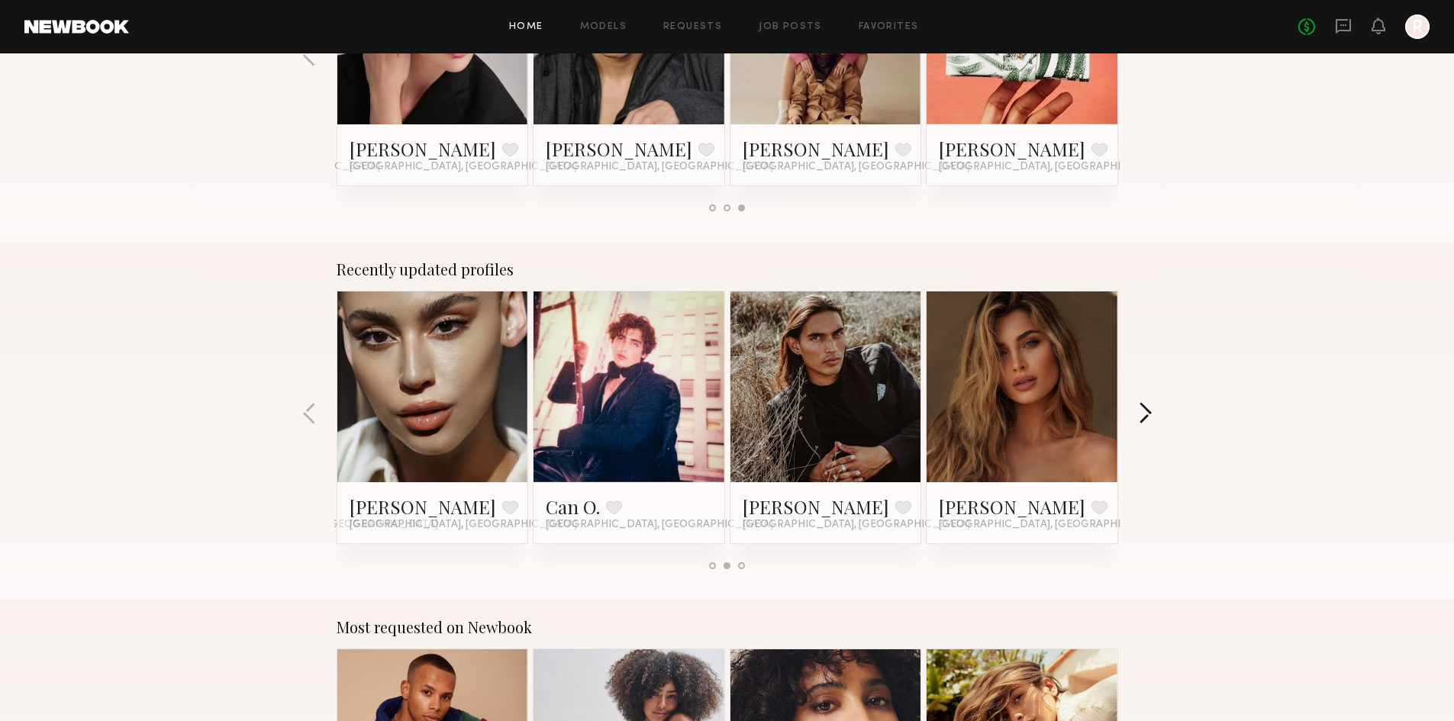
click at [1138, 412] on button "button" at bounding box center [1145, 414] width 15 height 25
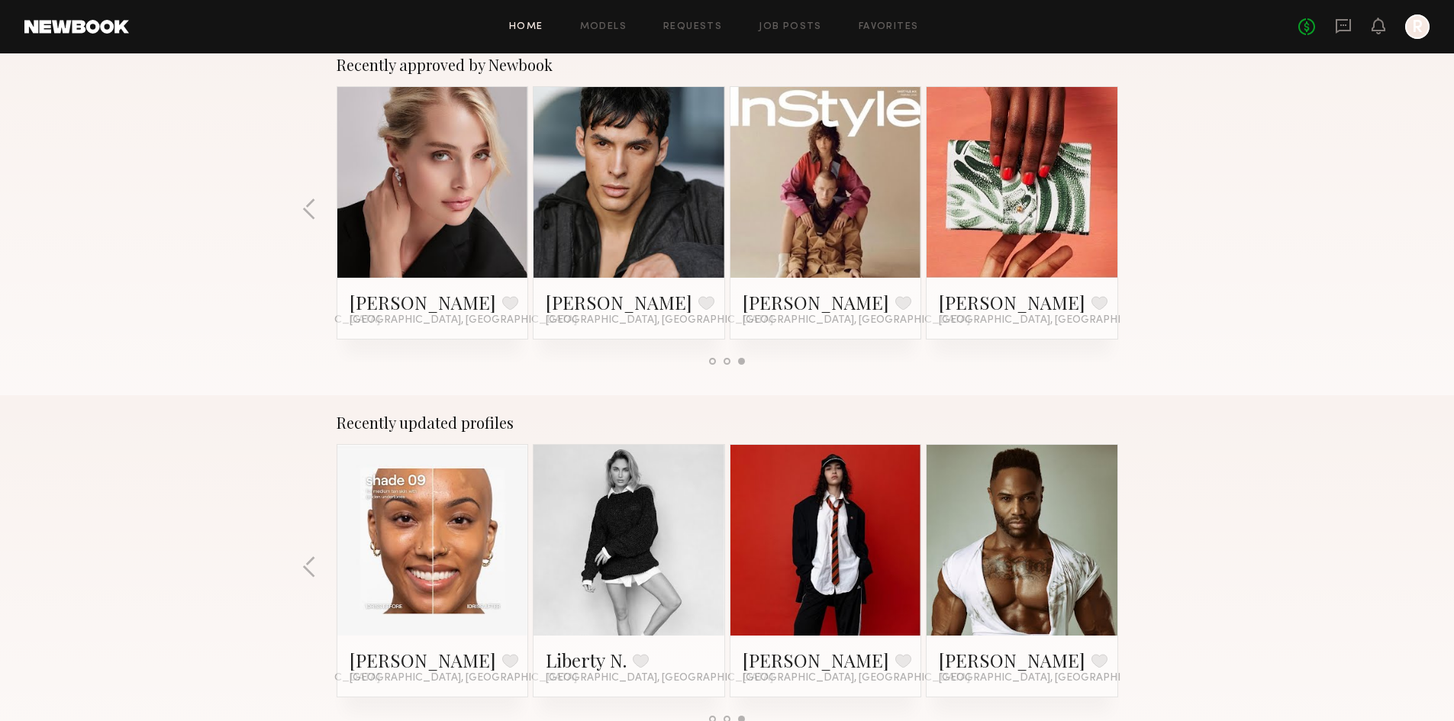
scroll to position [0, 0]
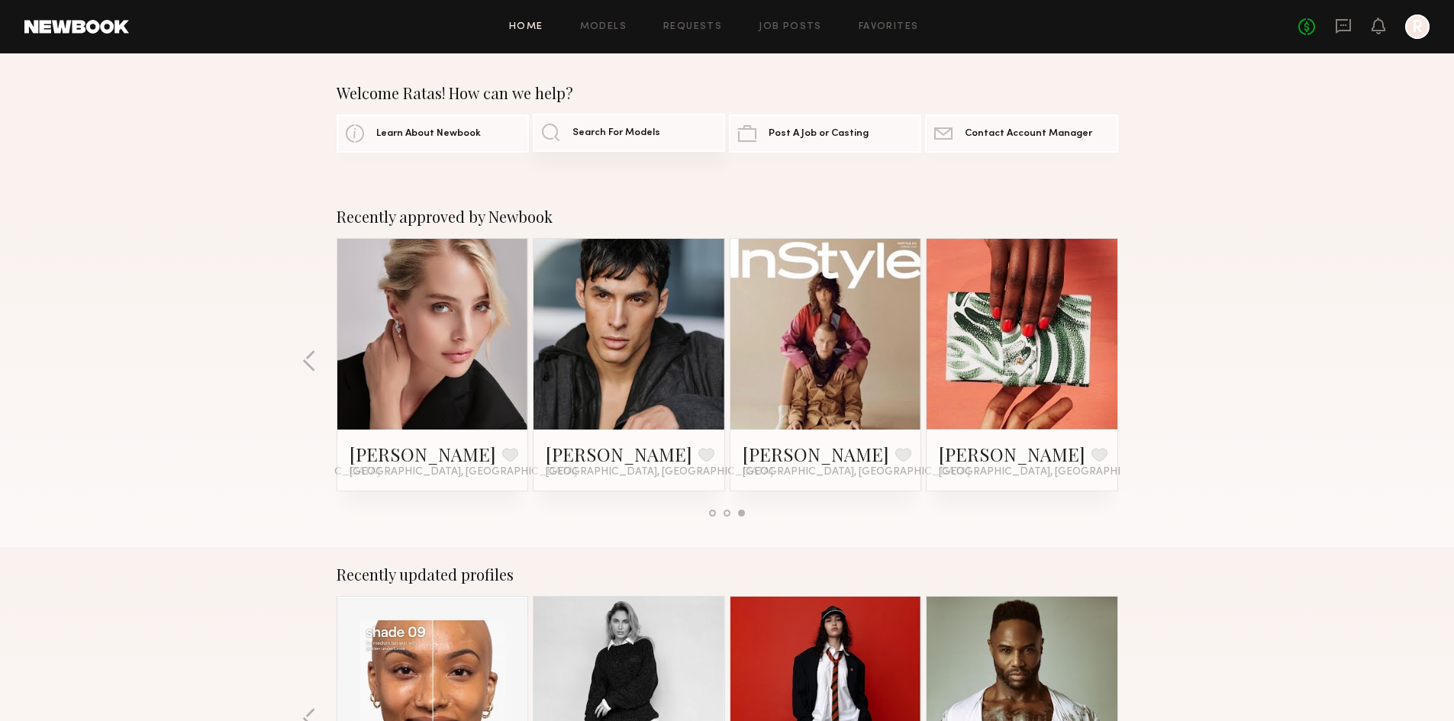
click at [592, 126] on link "Search For Models" at bounding box center [629, 133] width 192 height 38
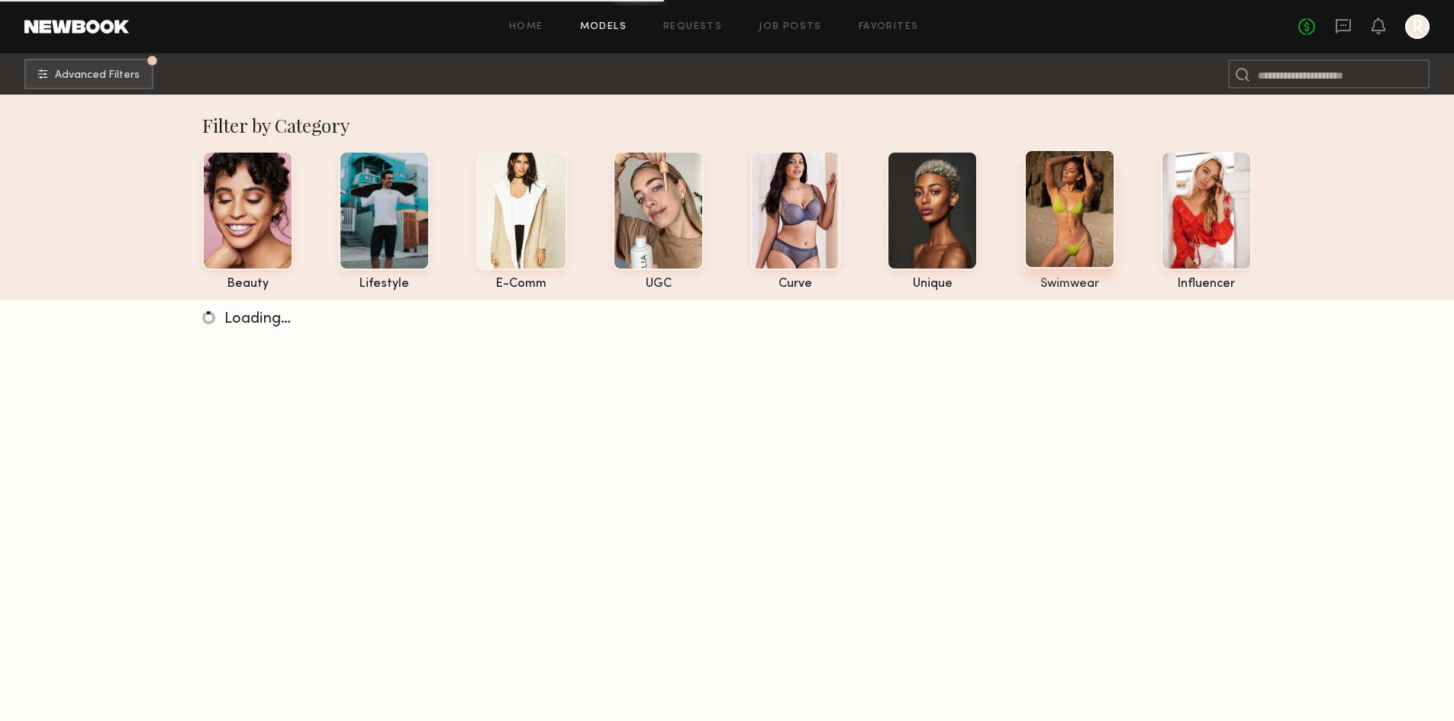
drag, startPoint x: 1072, startPoint y: 285, endPoint x: 1057, endPoint y: 233, distance: 54.1
click at [1057, 233] on div at bounding box center [1069, 209] width 91 height 119
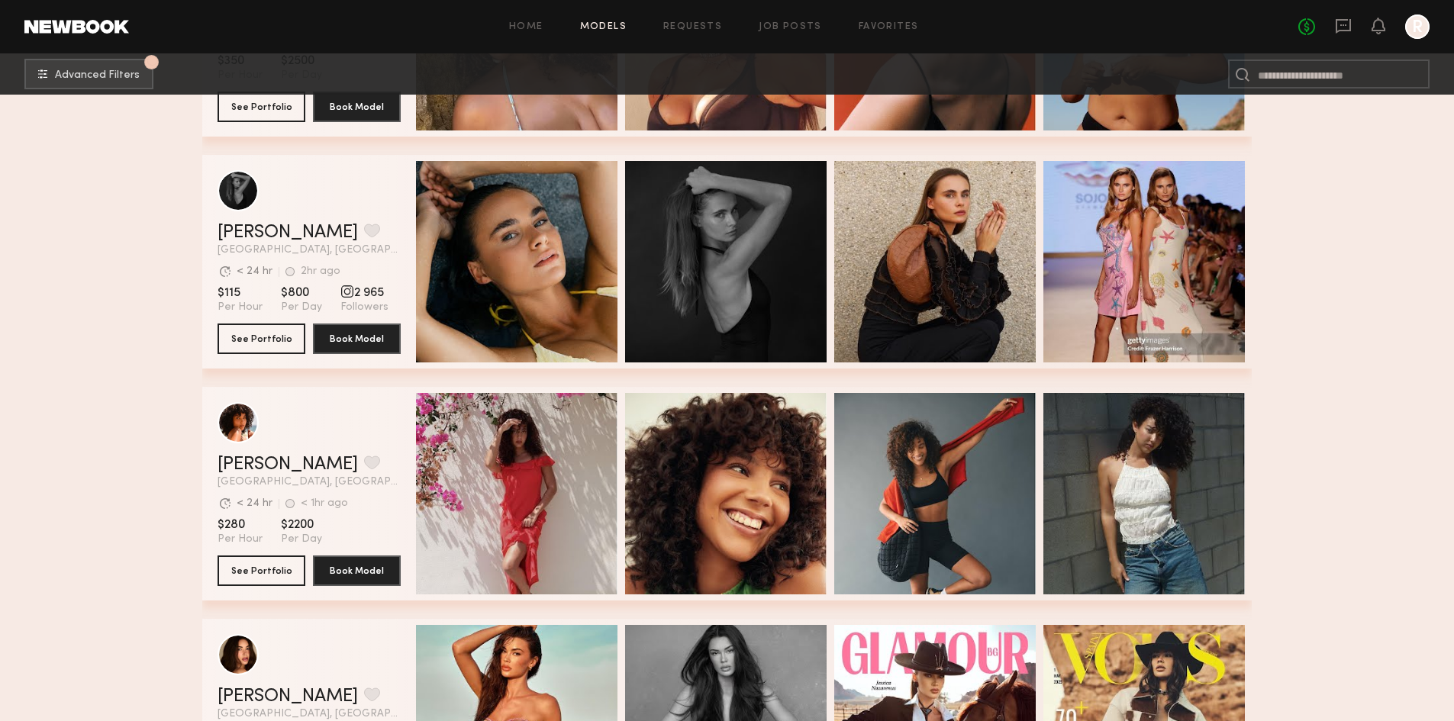
scroll to position [2595, 0]
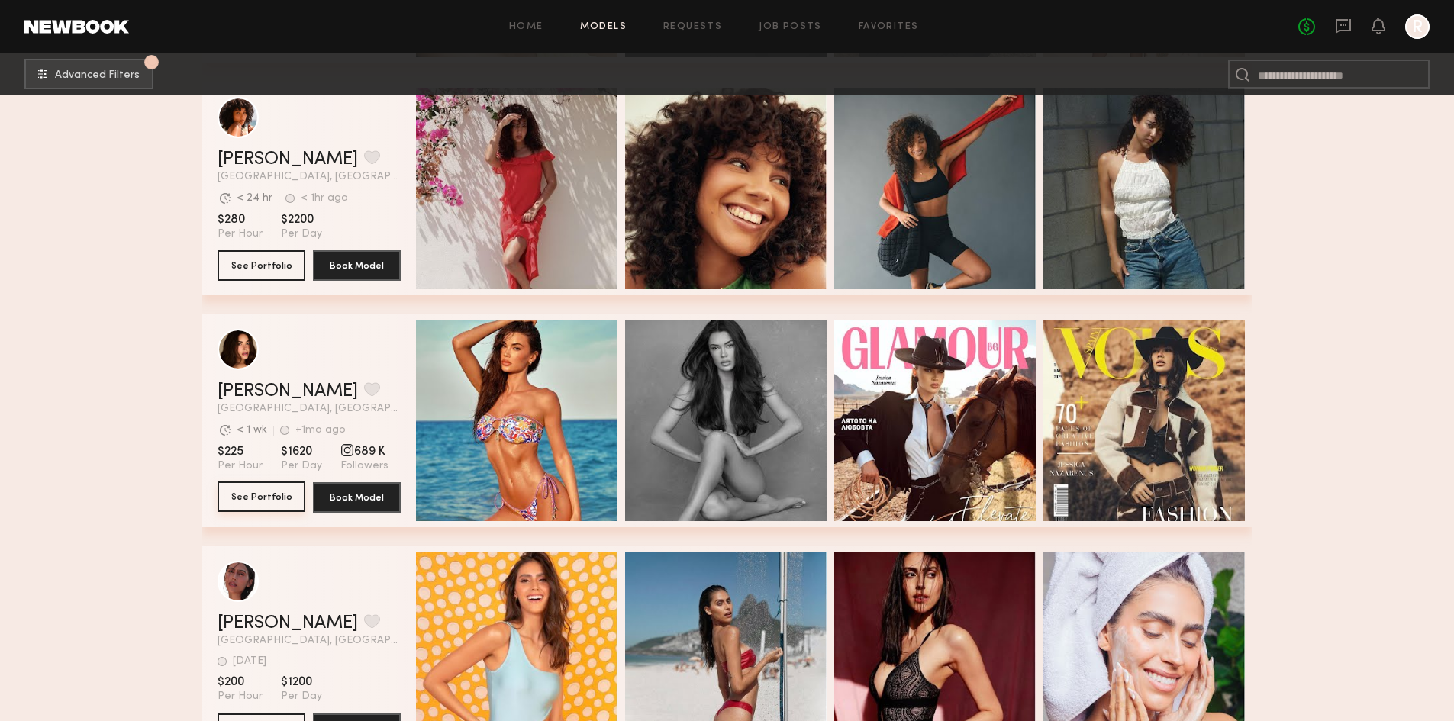
click at [266, 498] on button "See Portfolio" at bounding box center [262, 497] width 88 height 31
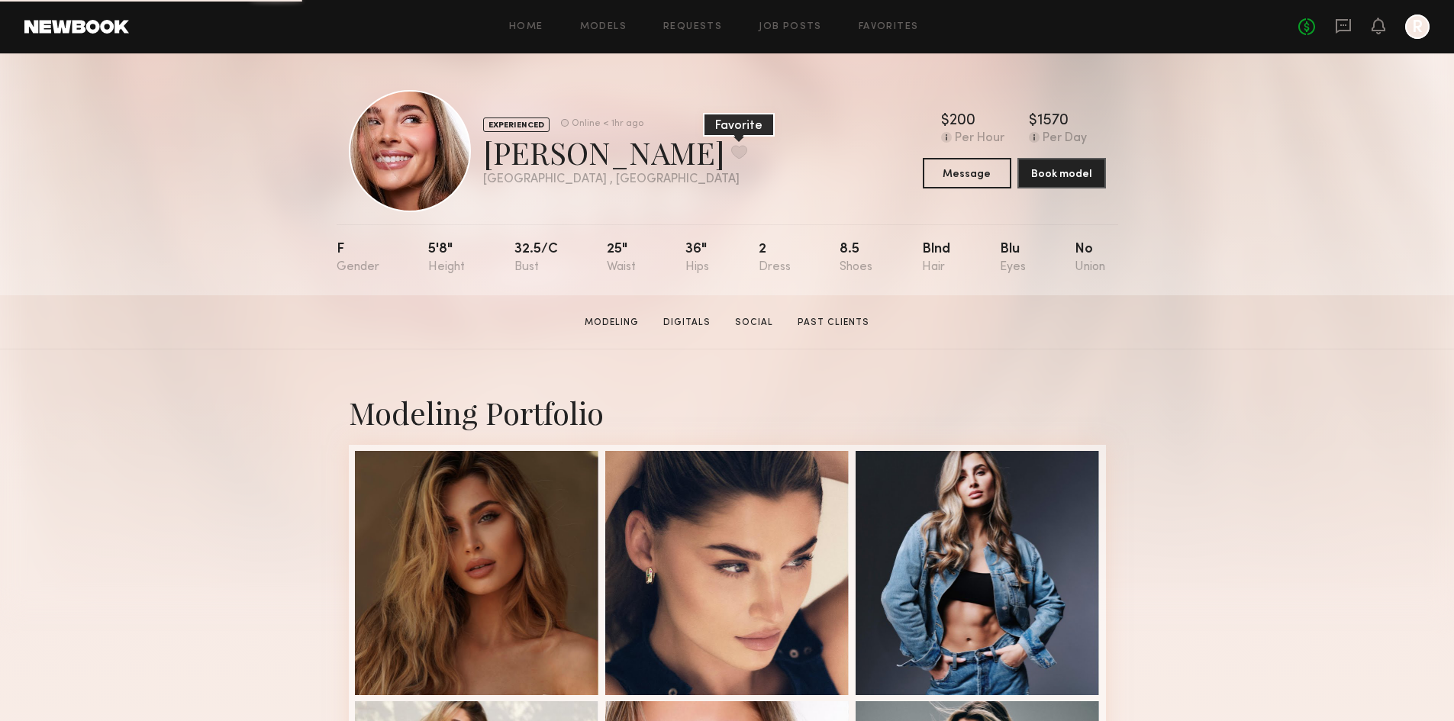
click at [731, 153] on button at bounding box center [739, 152] width 16 height 14
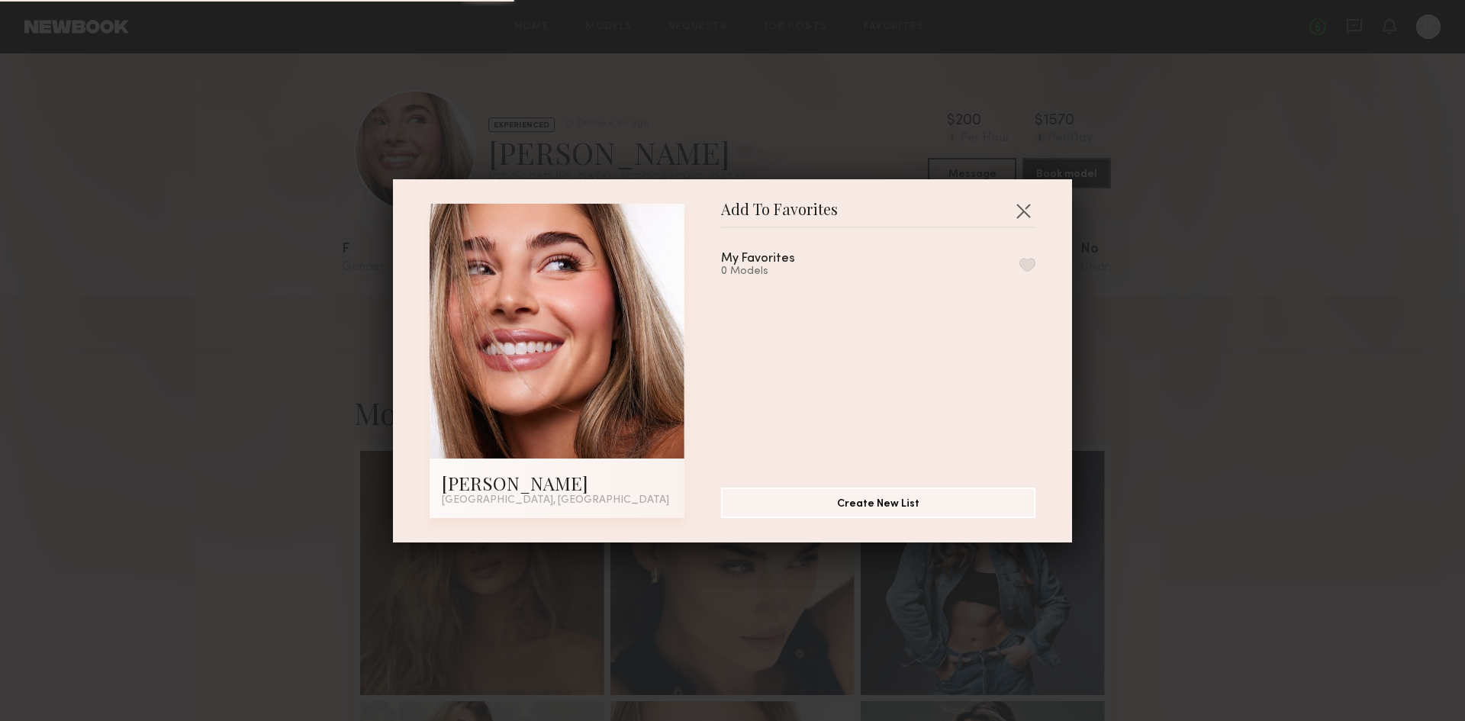
click at [1020, 265] on button "button" at bounding box center [1028, 265] width 16 height 14
click at [1022, 207] on button "button" at bounding box center [1023, 210] width 24 height 24
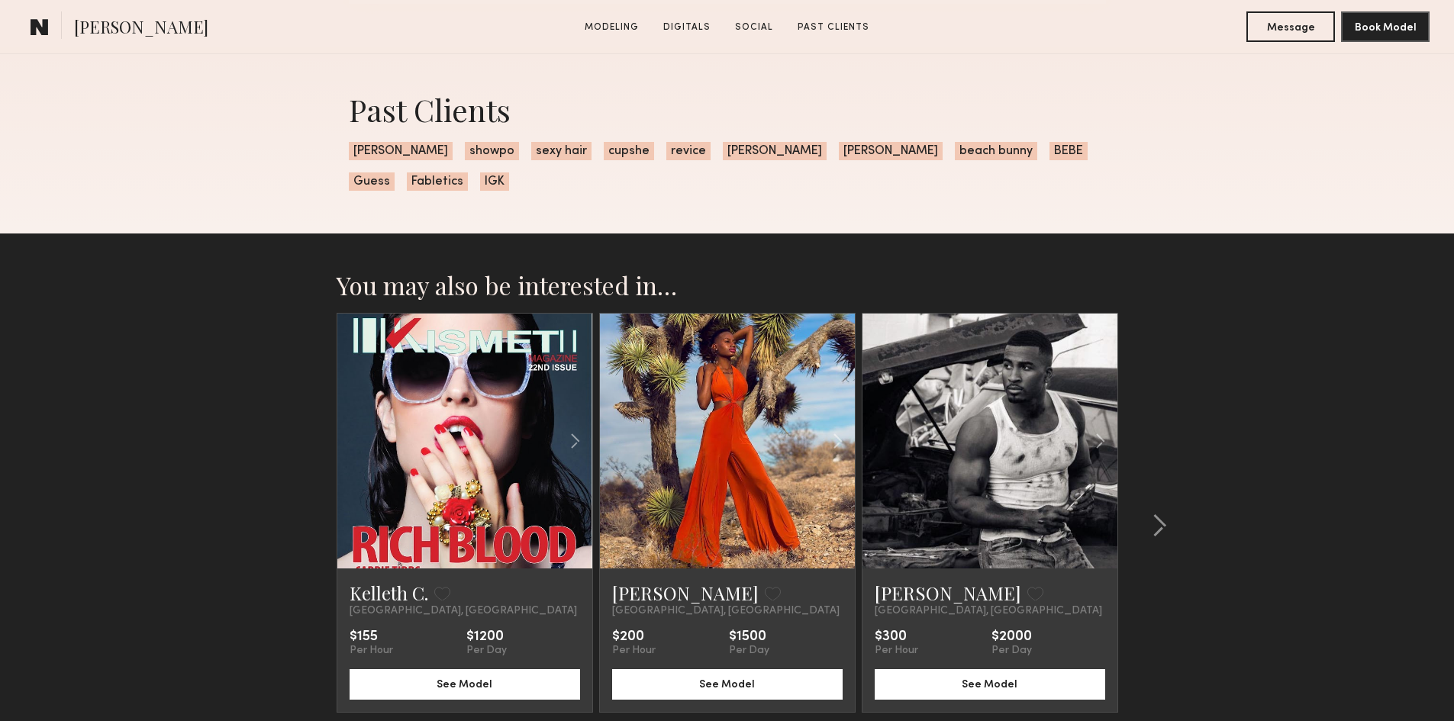
scroll to position [2748, 0]
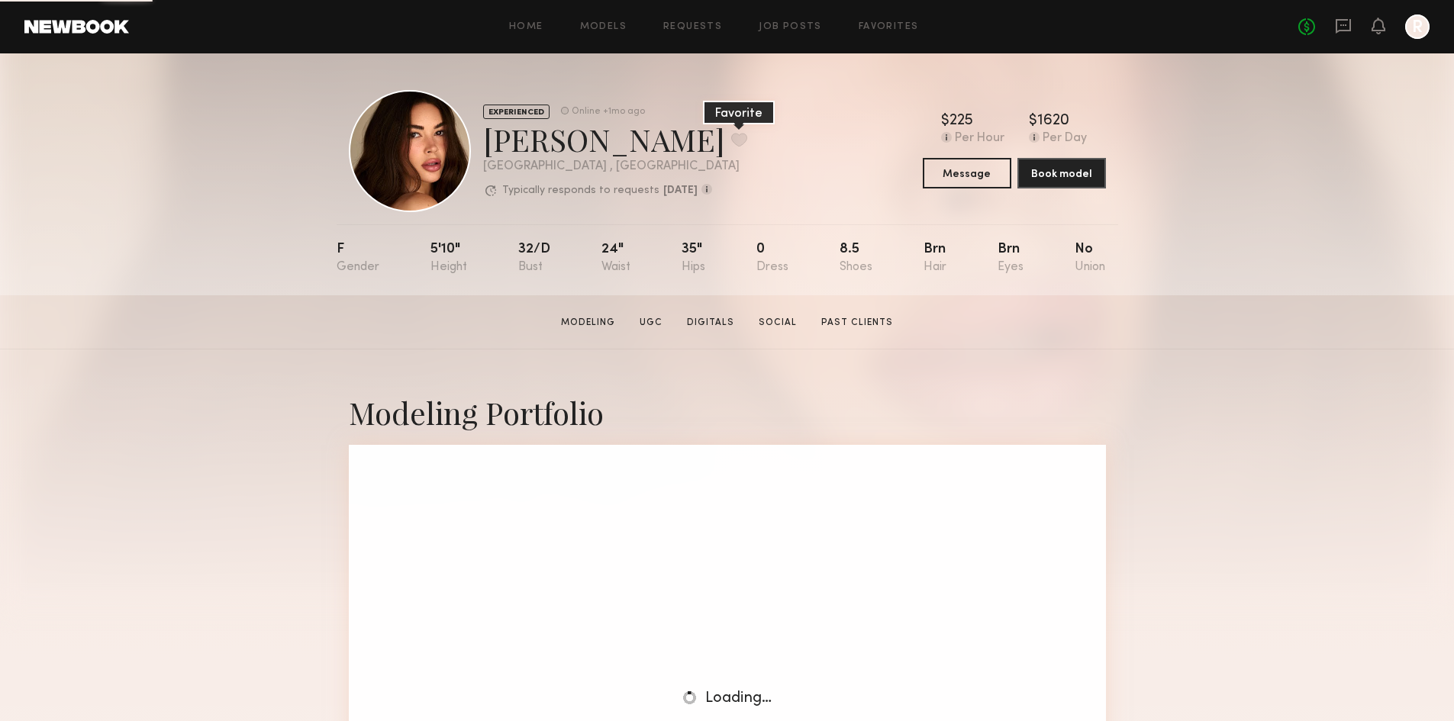
click at [731, 137] on button at bounding box center [739, 140] width 16 height 14
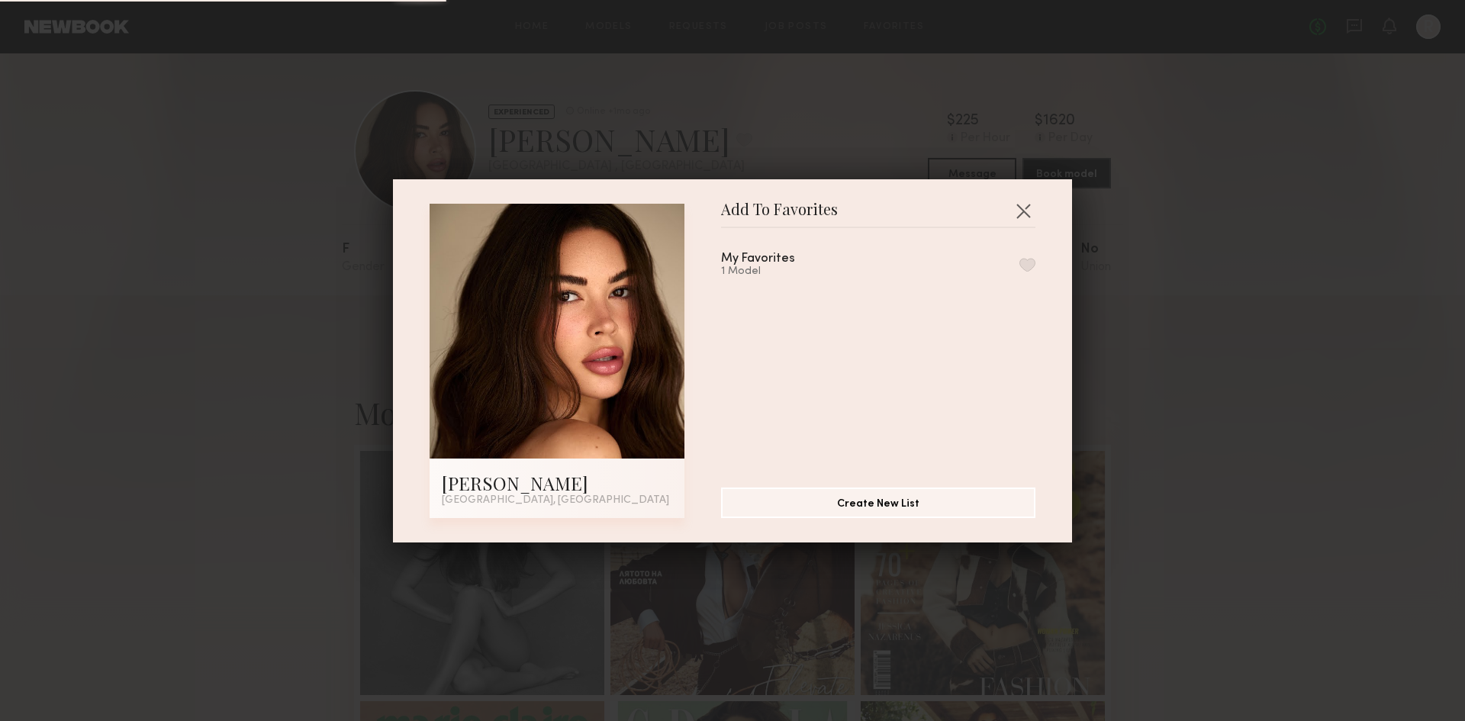
click at [1020, 258] on button "button" at bounding box center [1028, 265] width 16 height 14
click at [1024, 209] on button "button" at bounding box center [1023, 210] width 24 height 24
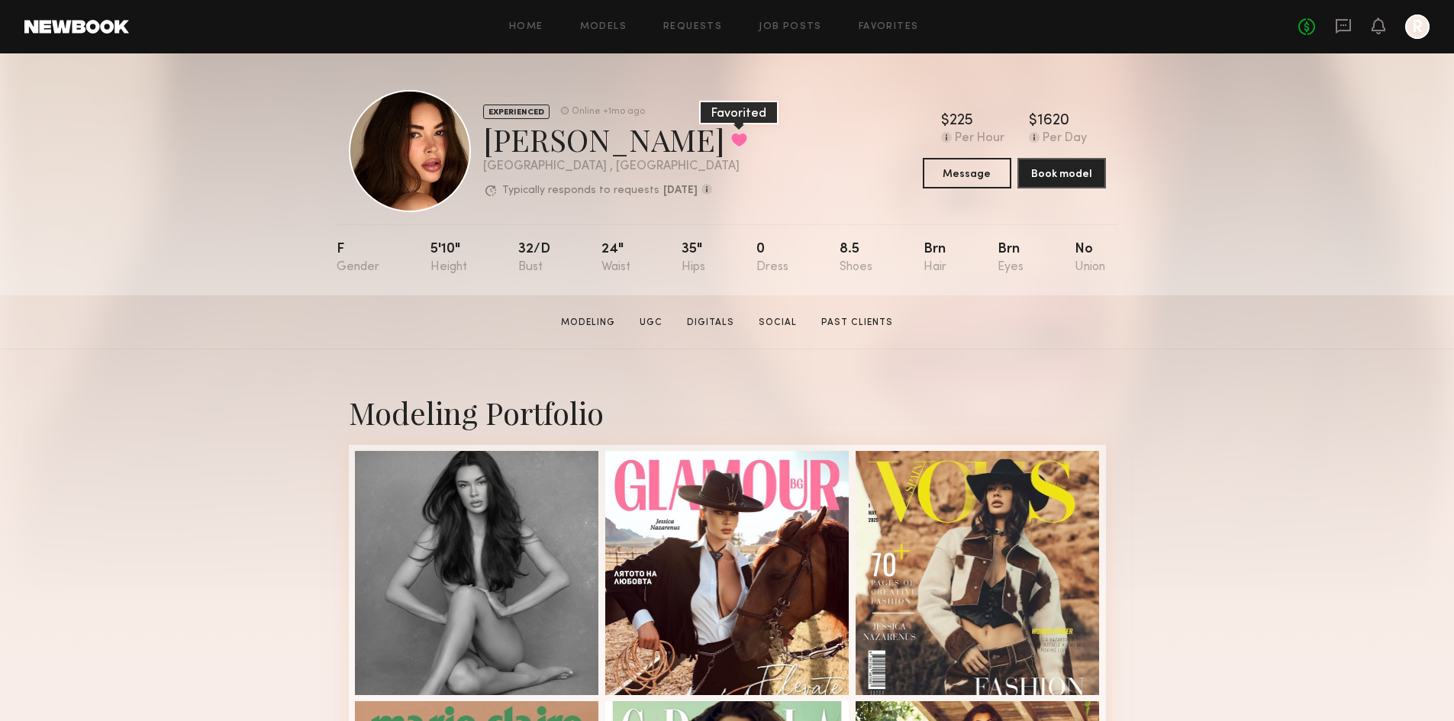
click at [731, 134] on button at bounding box center [739, 140] width 16 height 14
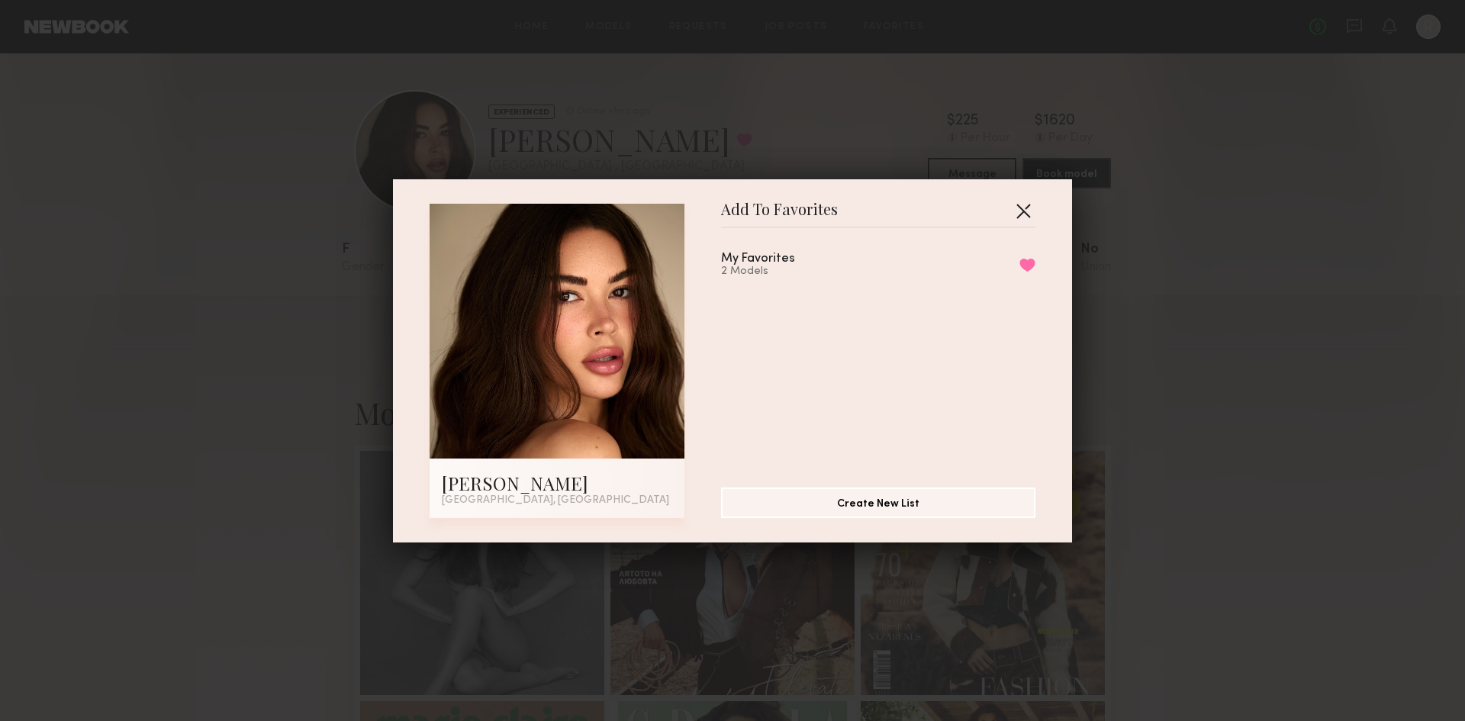
click at [1028, 208] on button "button" at bounding box center [1023, 210] width 24 height 24
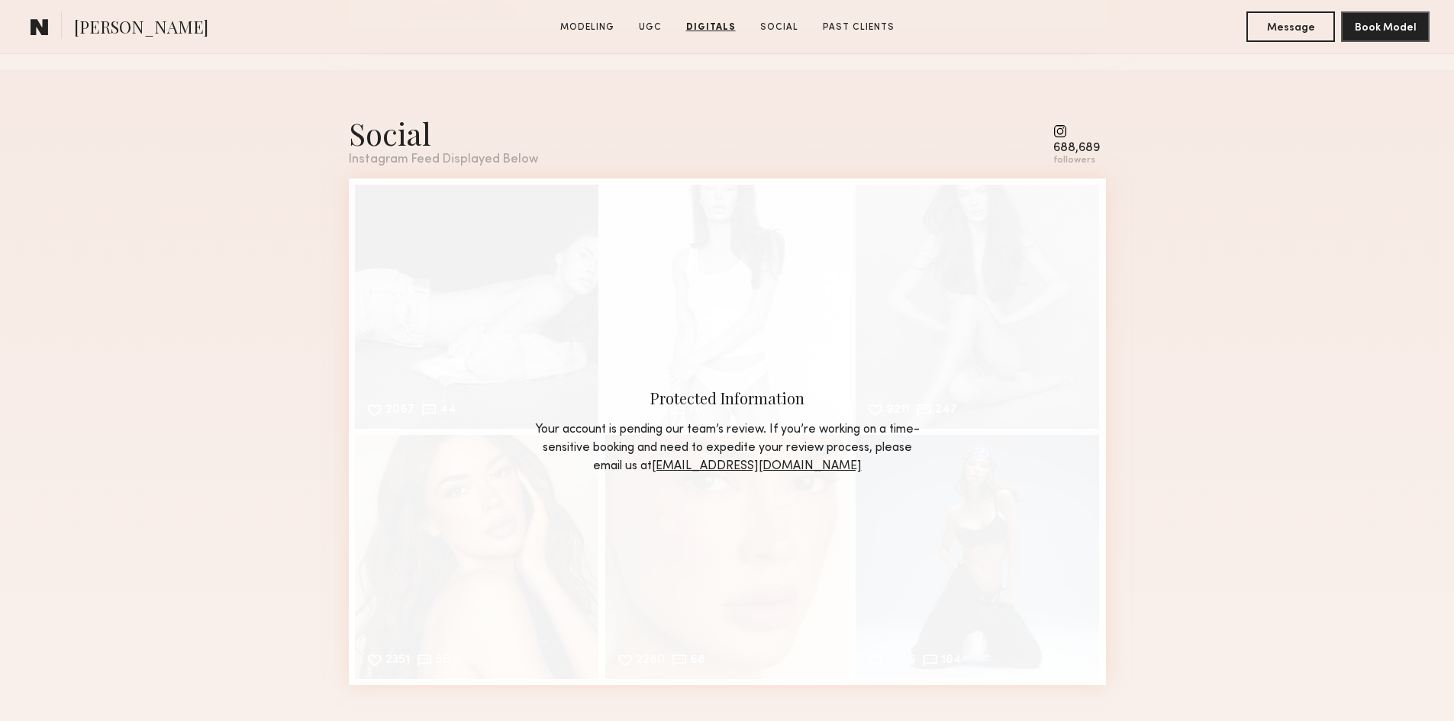
scroll to position [3129, 0]
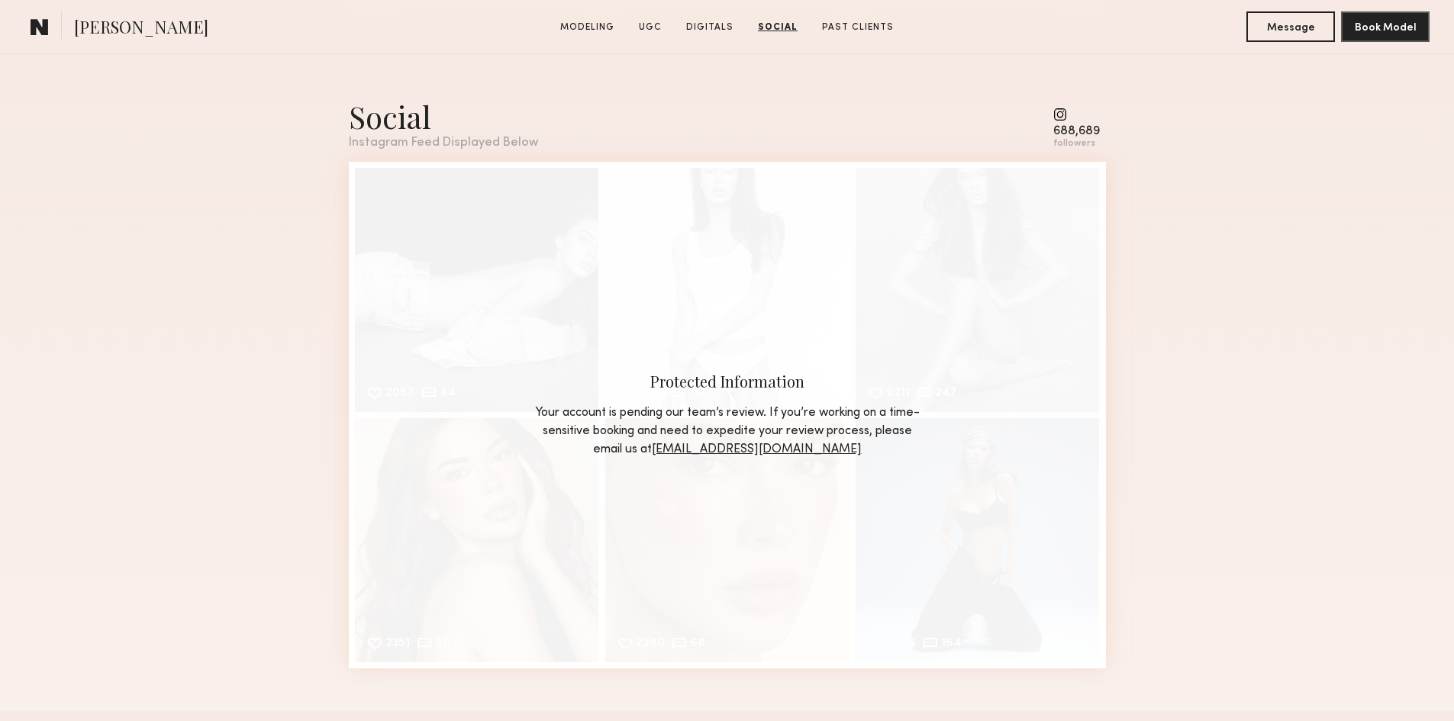
click at [674, 269] on div "Protected Information Your account is pending our team’s review. If you’re work…" at bounding box center [727, 415] width 757 height 507
drag, startPoint x: 681, startPoint y: 231, endPoint x: 671, endPoint y: 248, distance: 20.2
click at [671, 248] on div "Protected Information Your account is pending our team’s review. If you’re work…" at bounding box center [727, 415] width 757 height 507
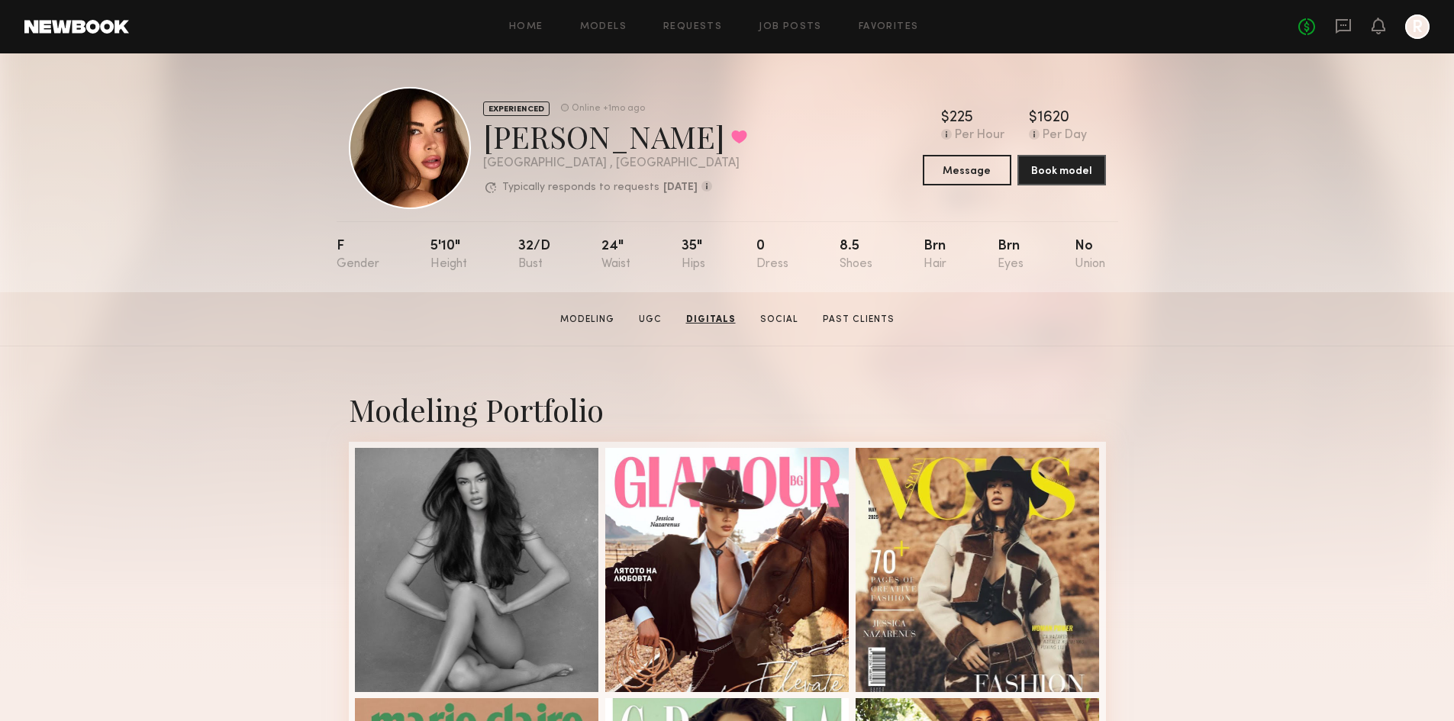
scroll to position [0, 0]
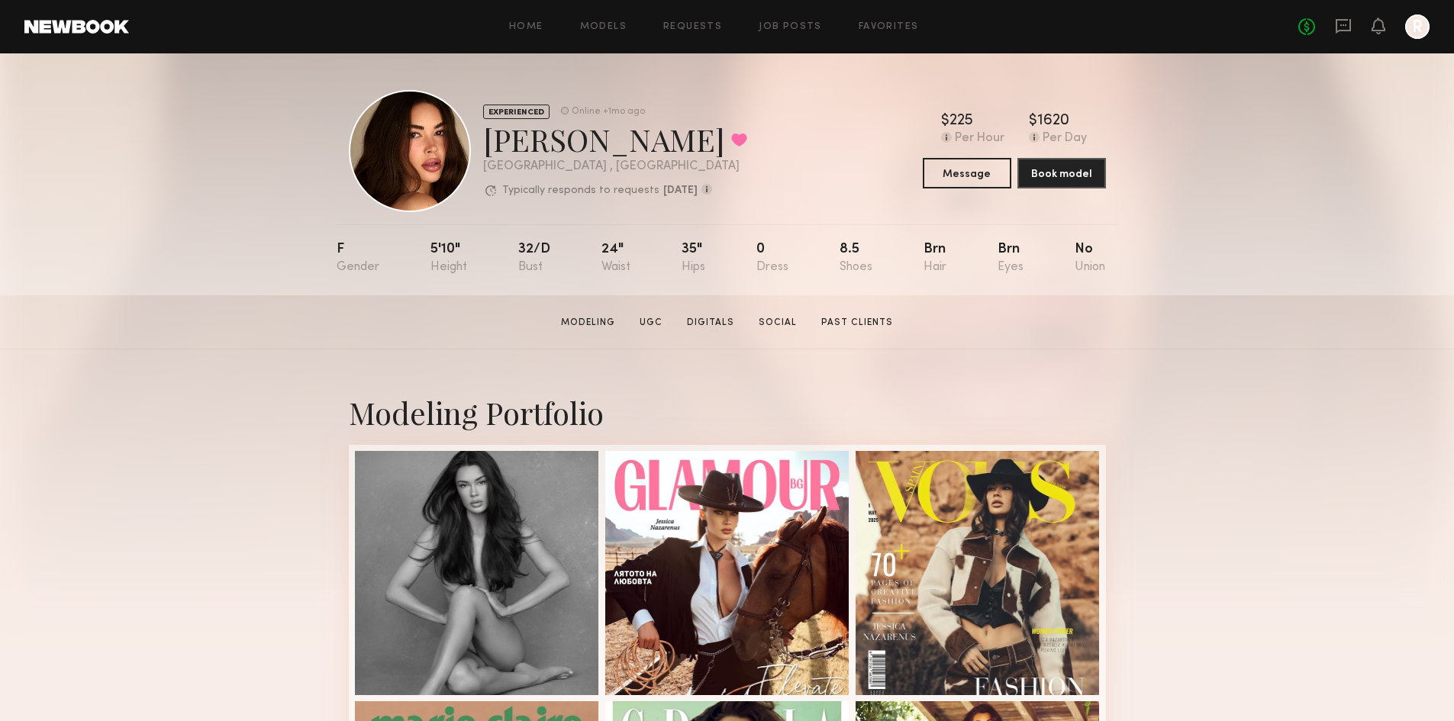
click at [1405, 34] on icon "R" at bounding box center [1417, 27] width 24 height 24
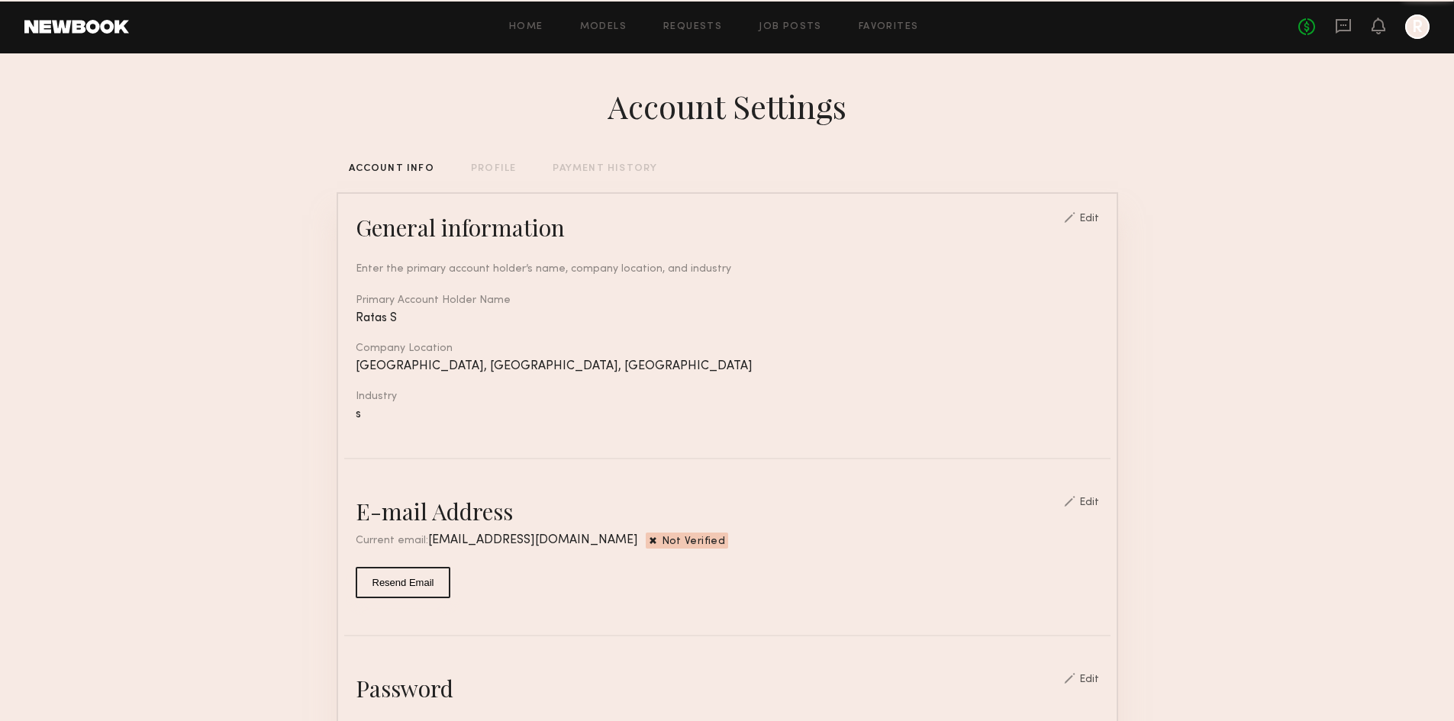
click at [1414, 32] on div at bounding box center [1417, 27] width 24 height 24
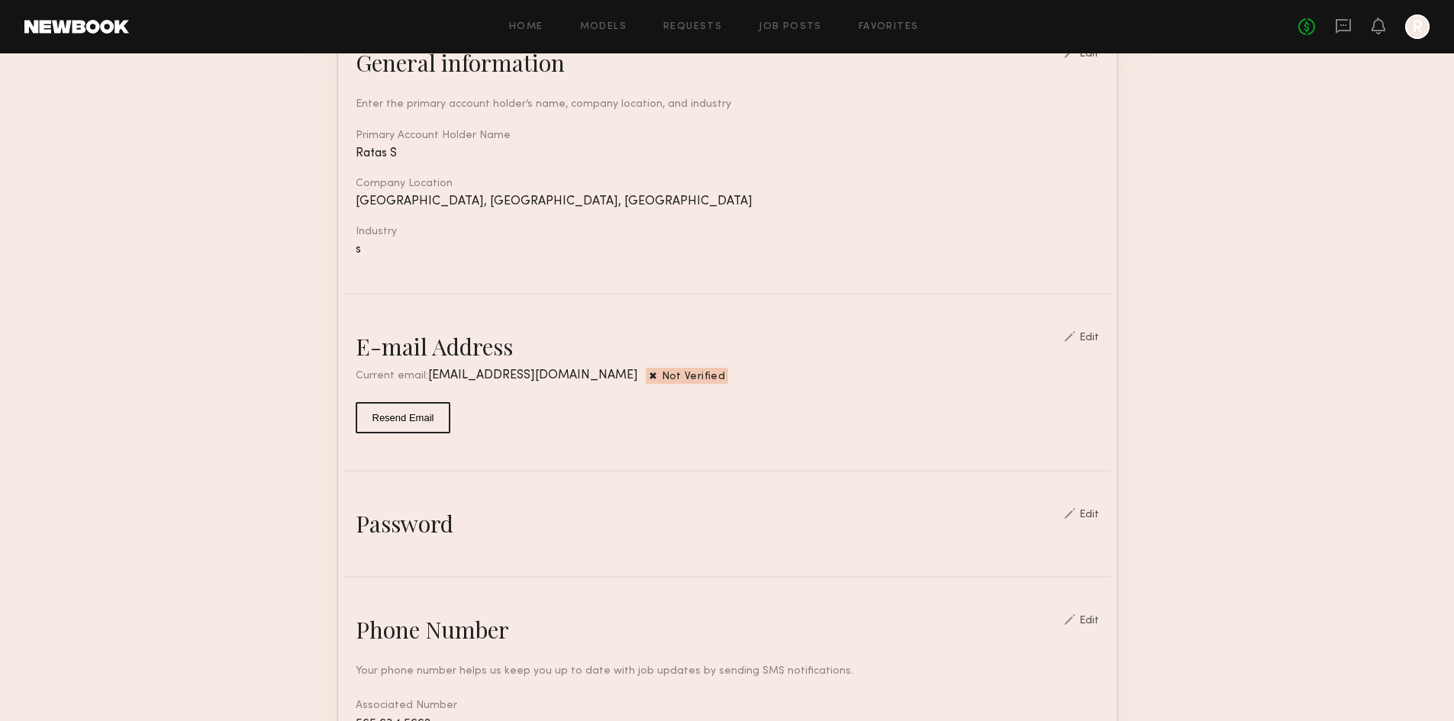
scroll to position [229, 0]
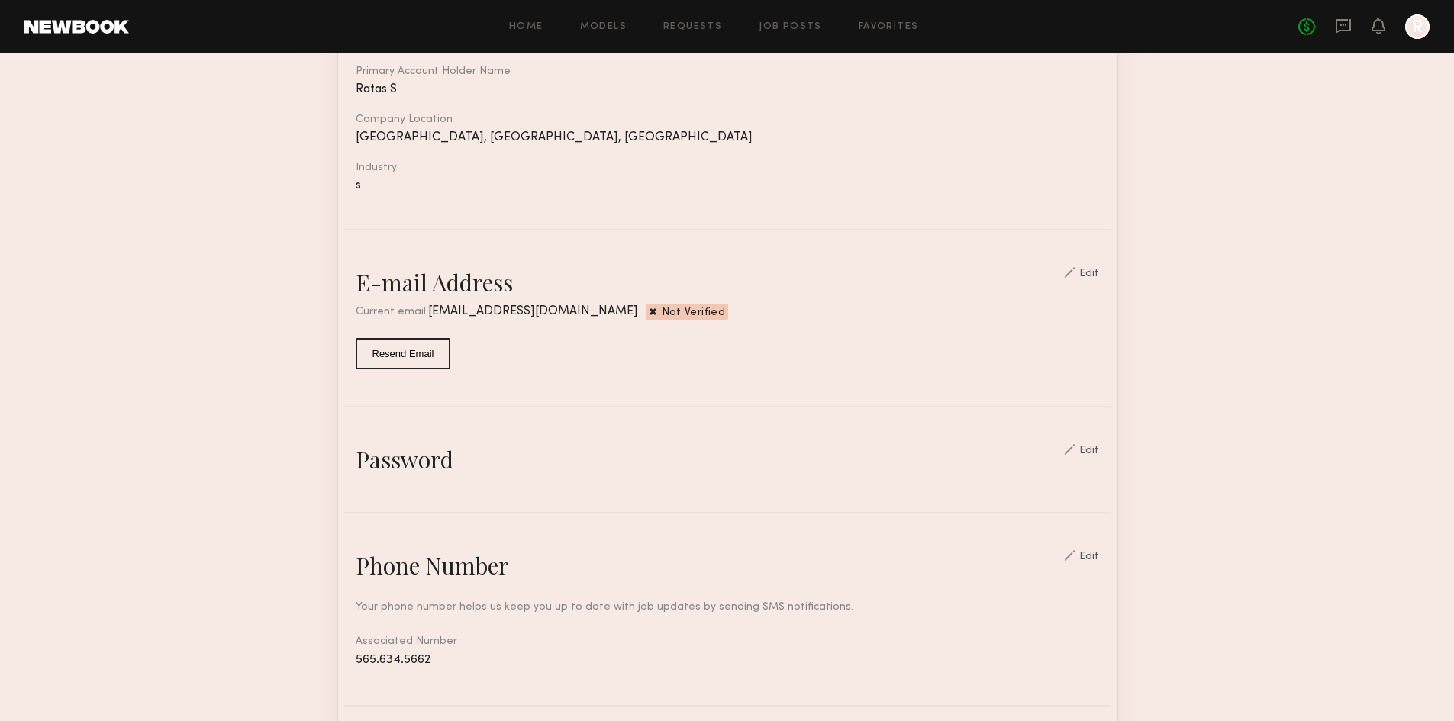
click at [405, 369] on button "Resend Email" at bounding box center [403, 353] width 95 height 31
click at [1088, 279] on div "Edit" at bounding box center [1089, 274] width 20 height 11
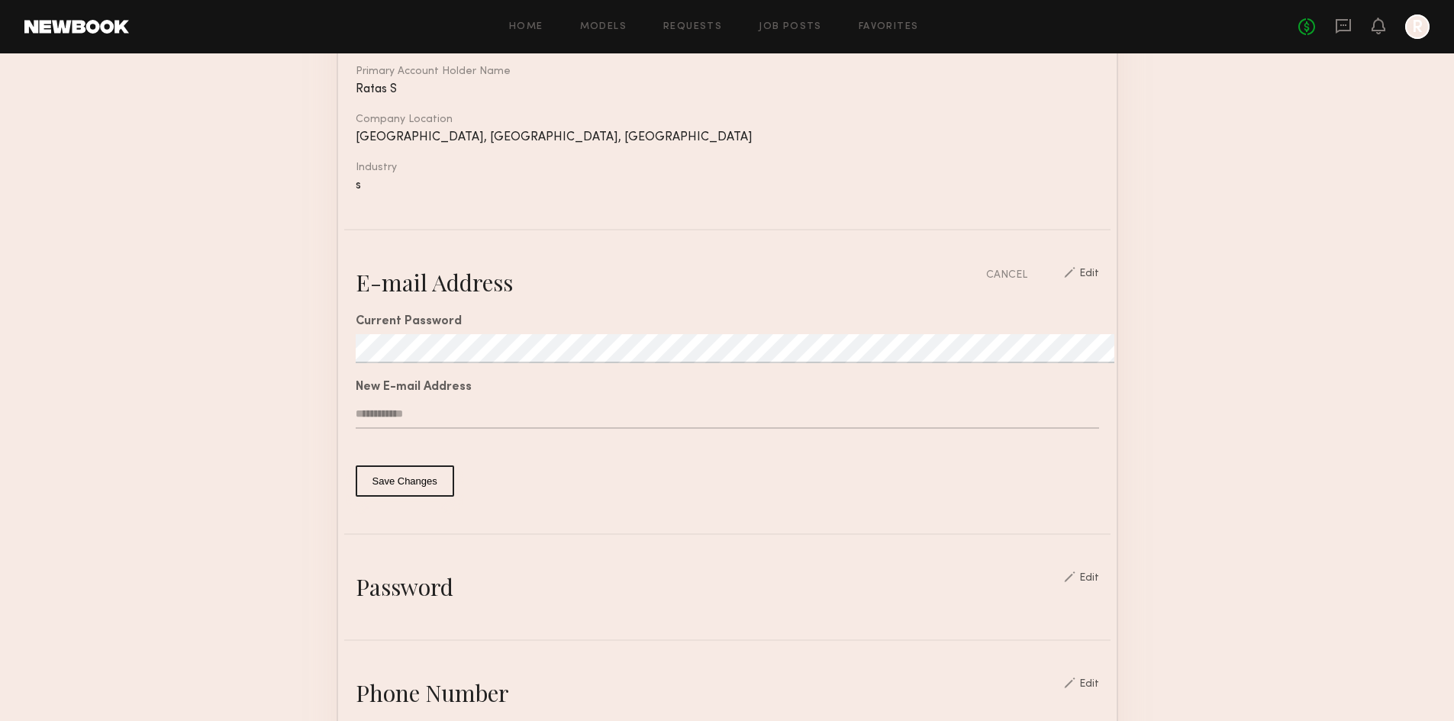
click at [434, 429] on input "text" at bounding box center [727, 414] width 743 height 29
type input "**********"
click at [424, 497] on button "Save Changes" at bounding box center [405, 481] width 98 height 31
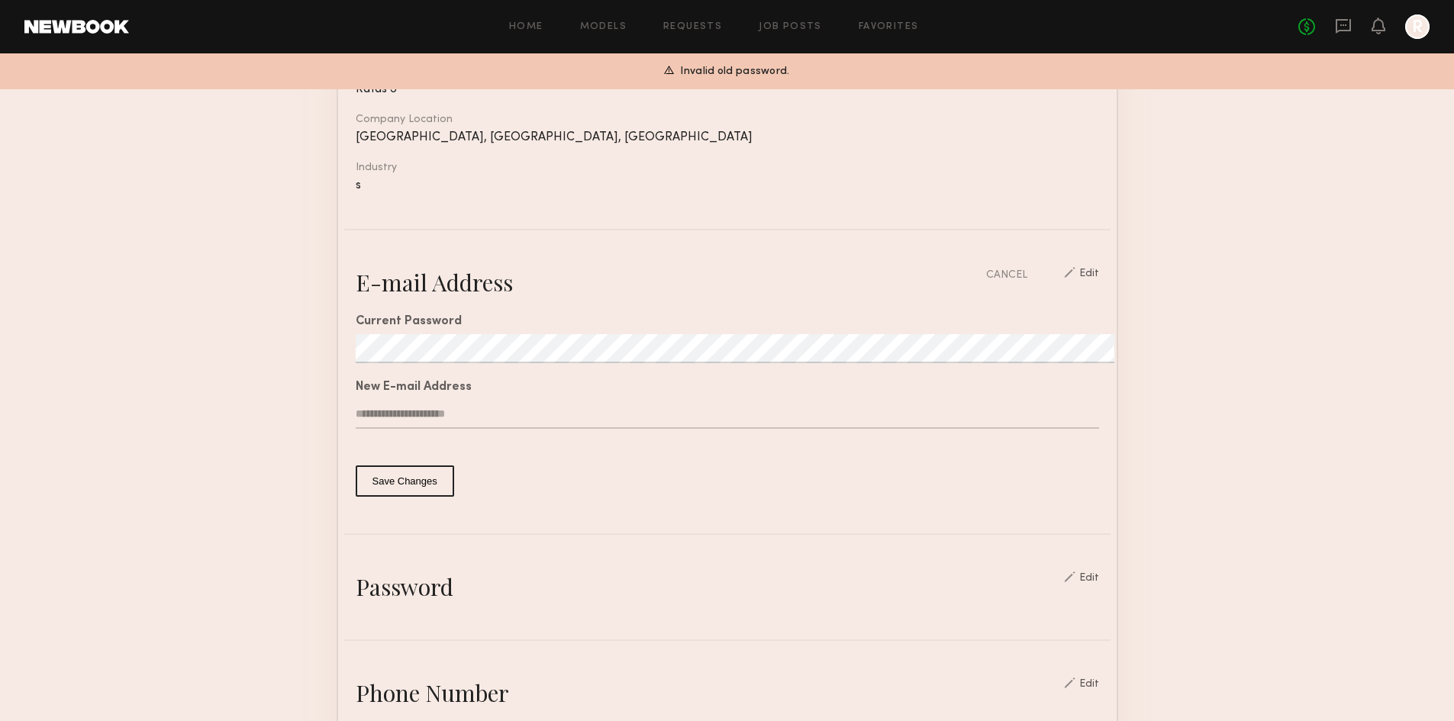
click at [398, 492] on button "Save Changes" at bounding box center [405, 481] width 98 height 31
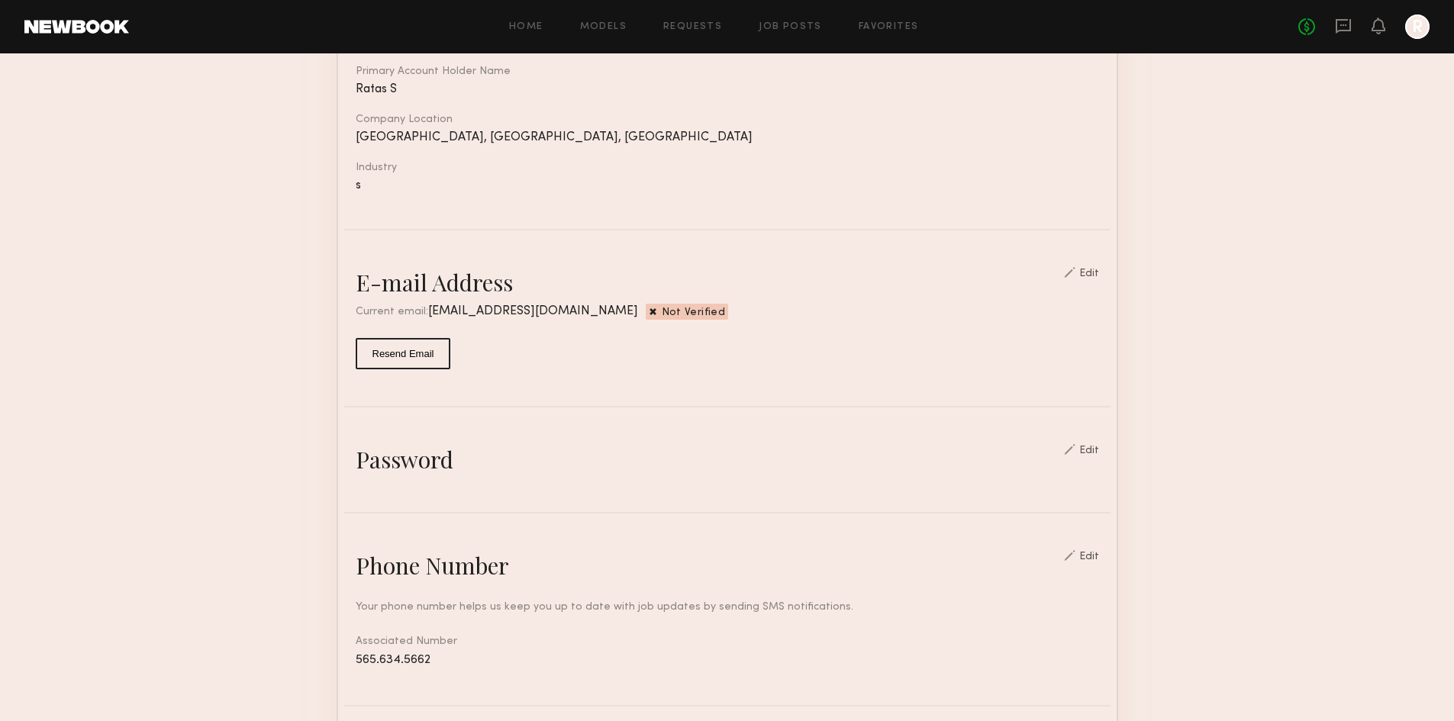
click at [390, 369] on button "Resend Email" at bounding box center [403, 353] width 95 height 31
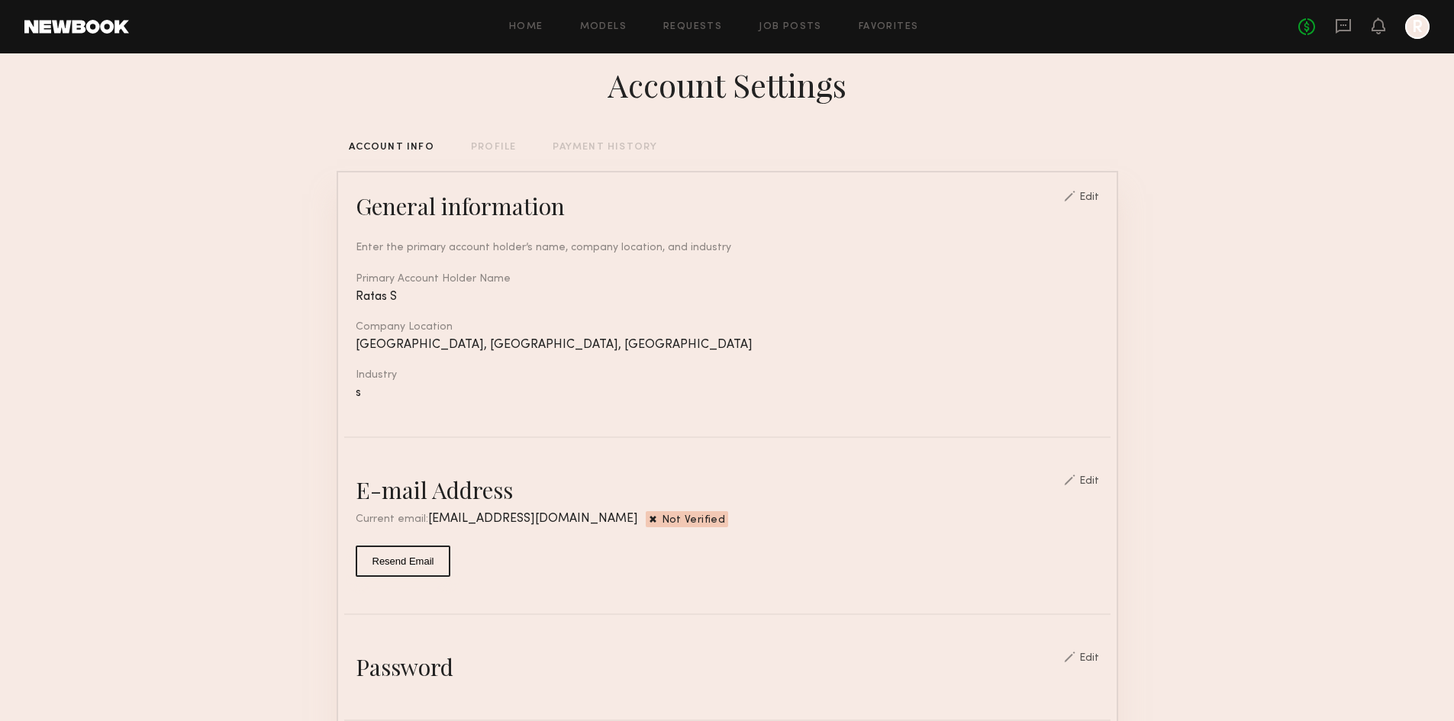
scroll to position [0, 0]
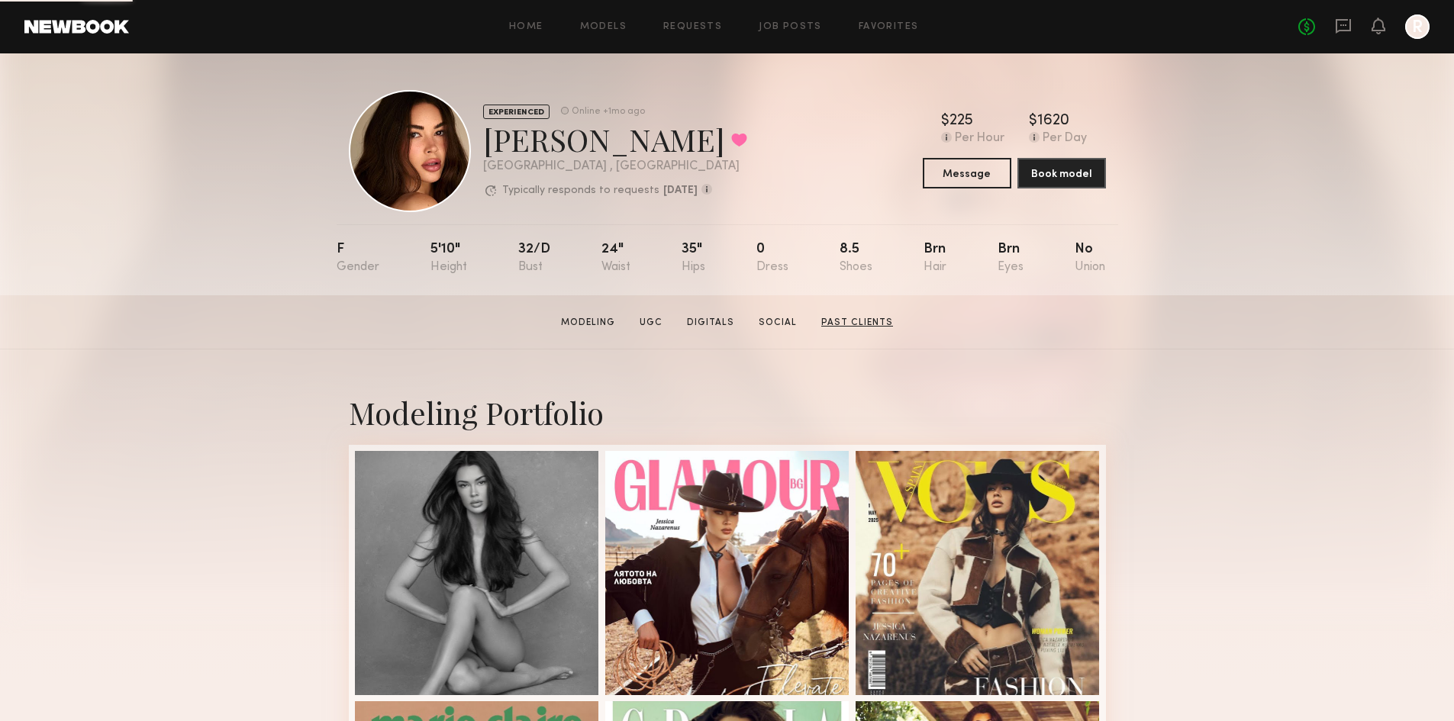
click at [830, 330] on link "Past Clients" at bounding box center [857, 323] width 84 height 14
click at [1411, 25] on div at bounding box center [1417, 27] width 24 height 24
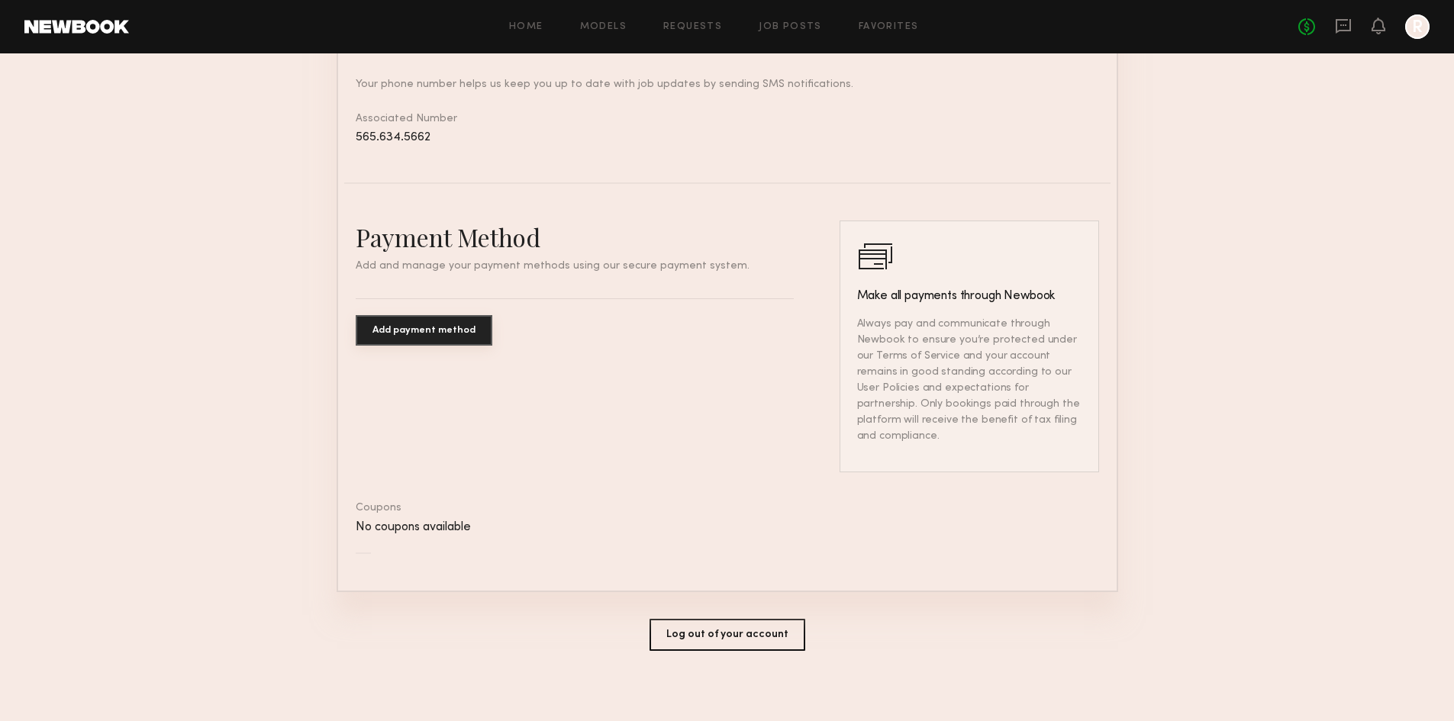
scroll to position [769, 0]
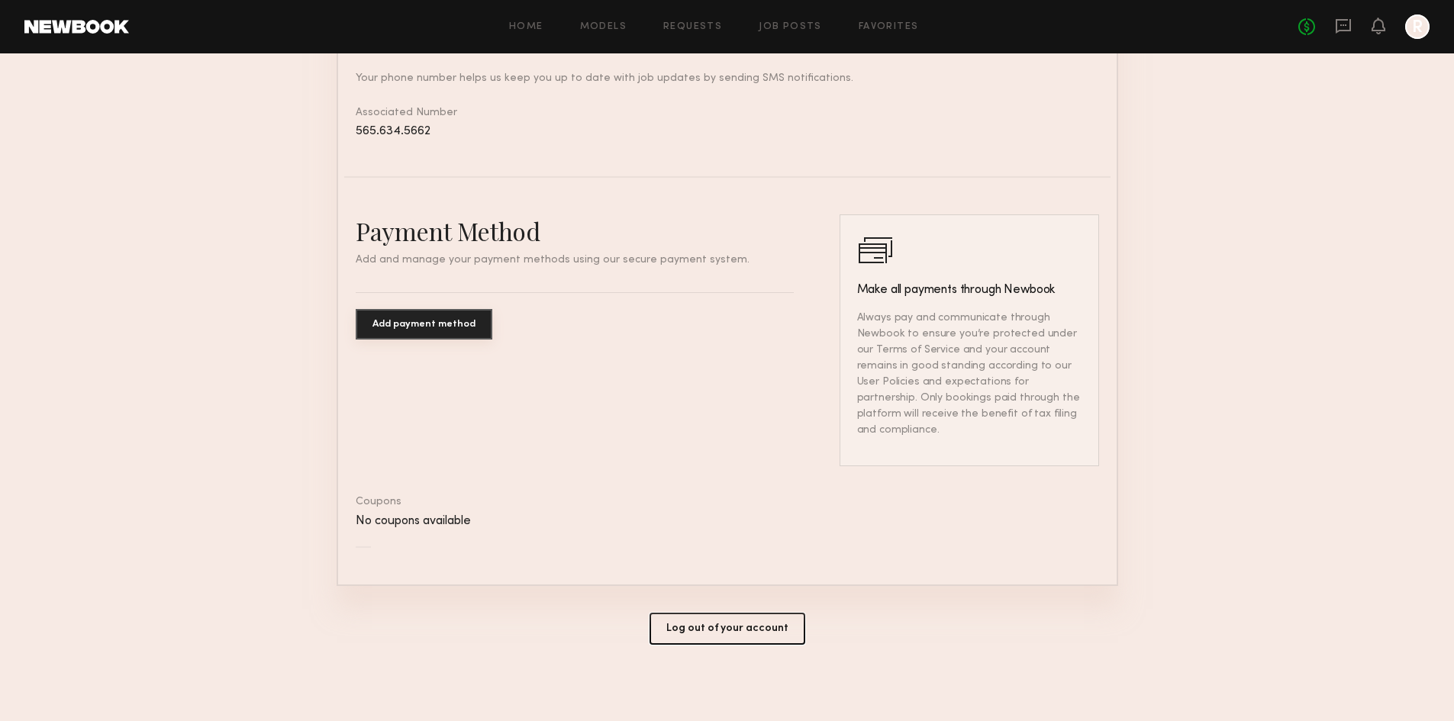
click at [695, 637] on button "Log out of your account" at bounding box center [728, 629] width 156 height 32
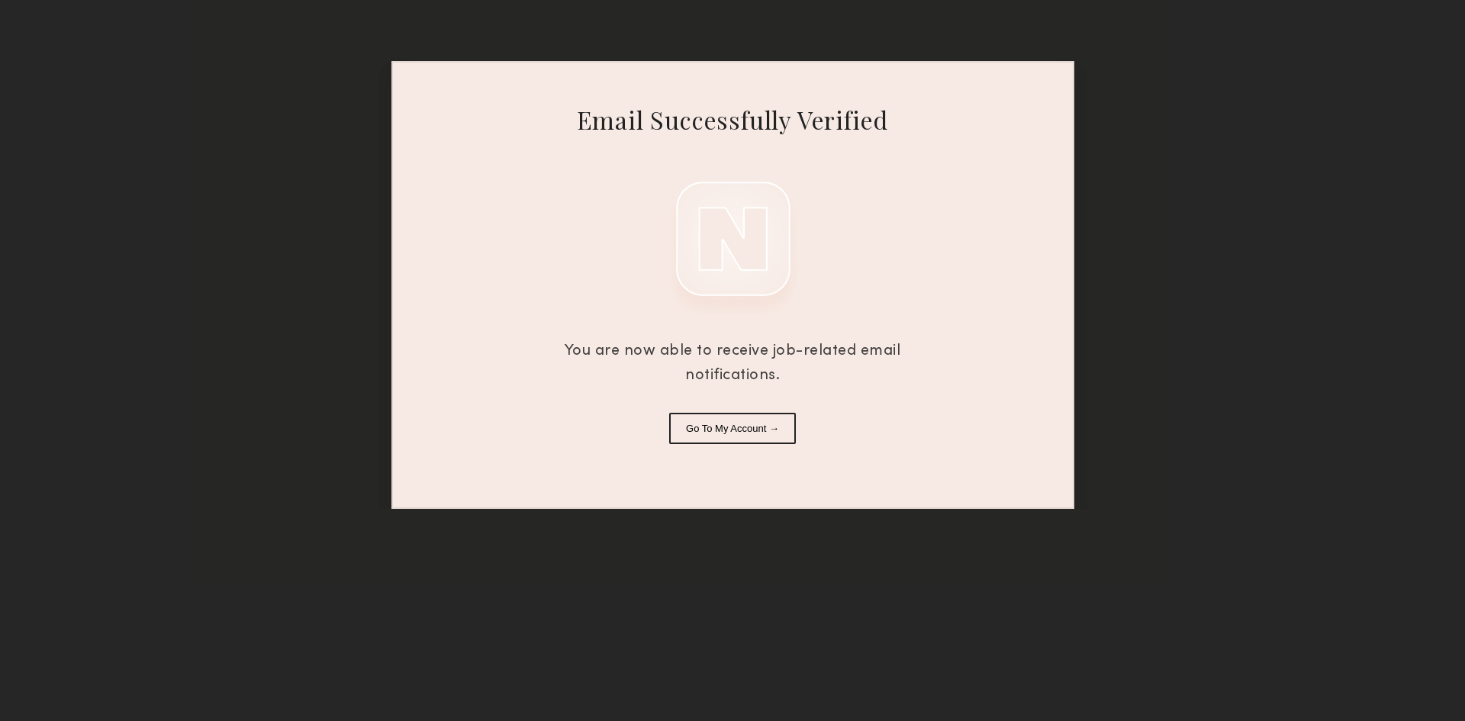
click at [738, 427] on button "Go To My Account →" at bounding box center [732, 428] width 127 height 31
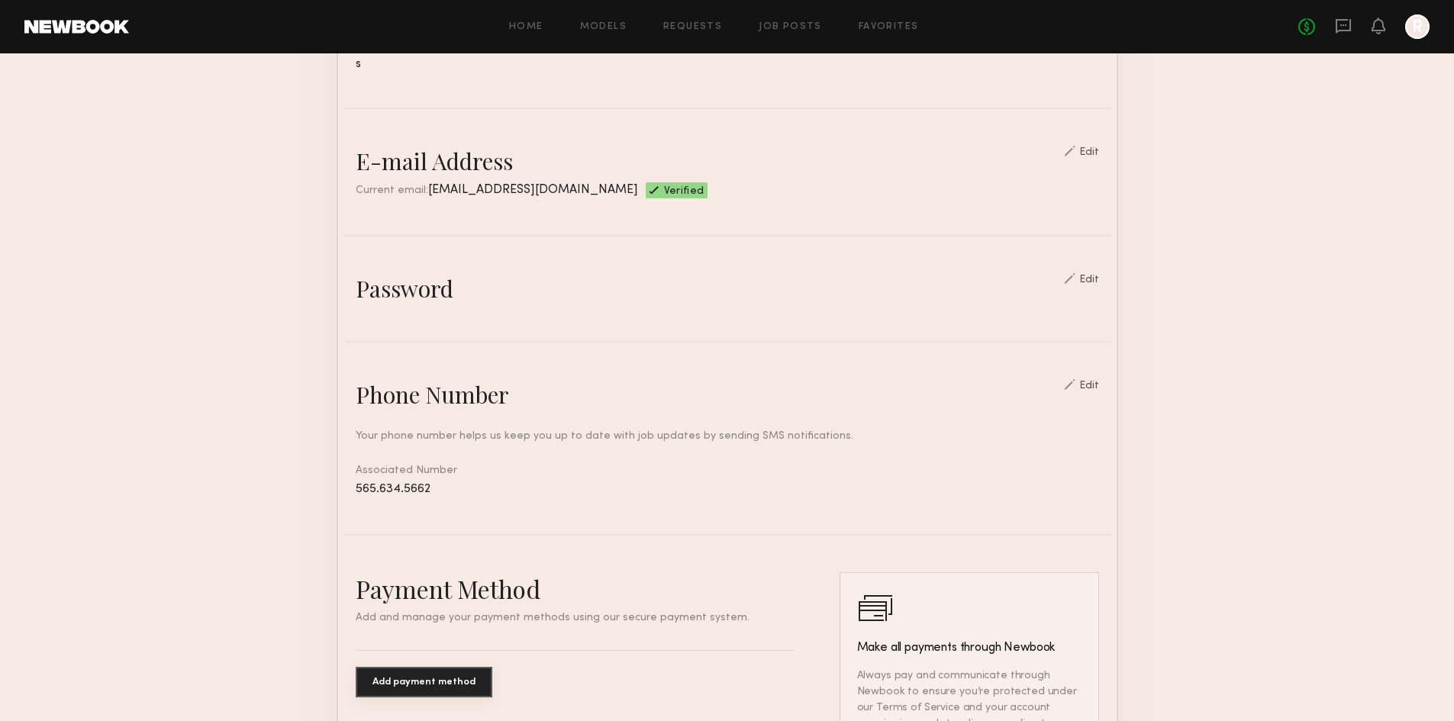
scroll to position [338, 0]
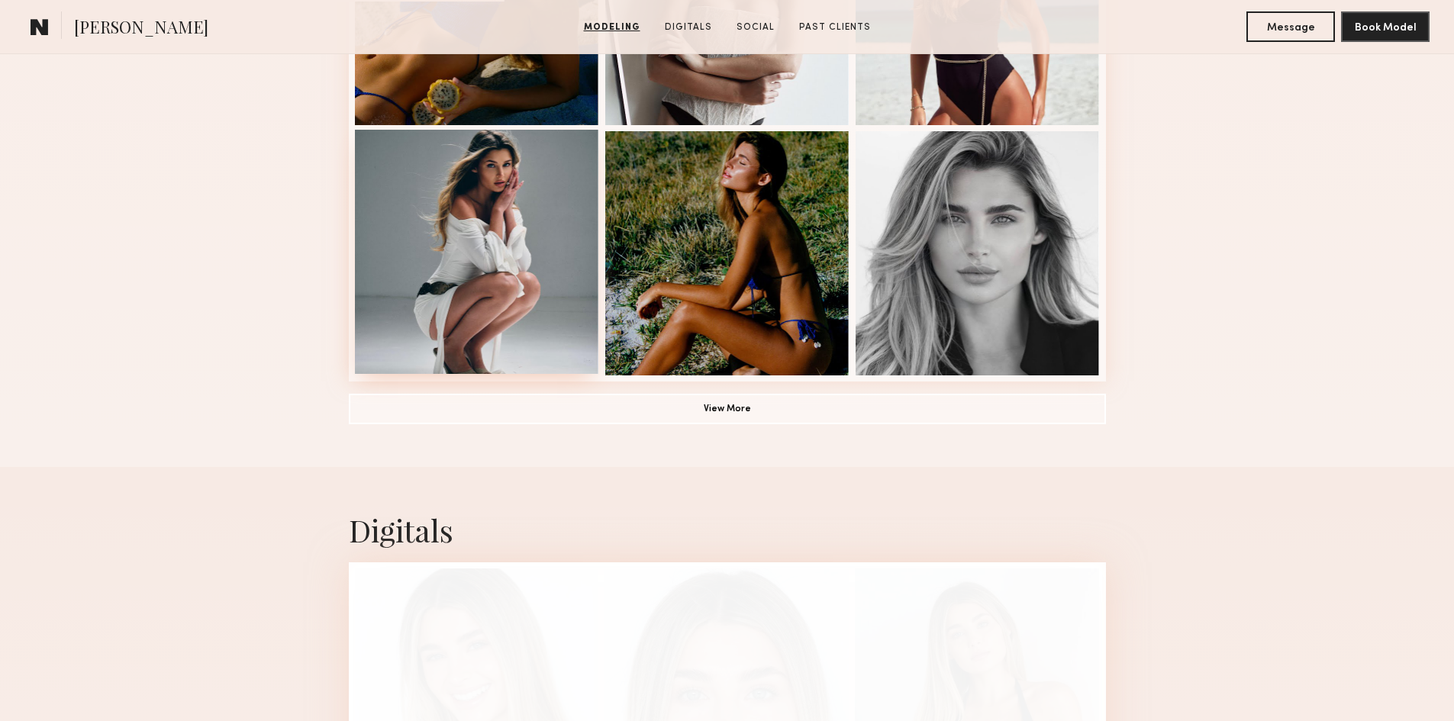
scroll to position [1069, 0]
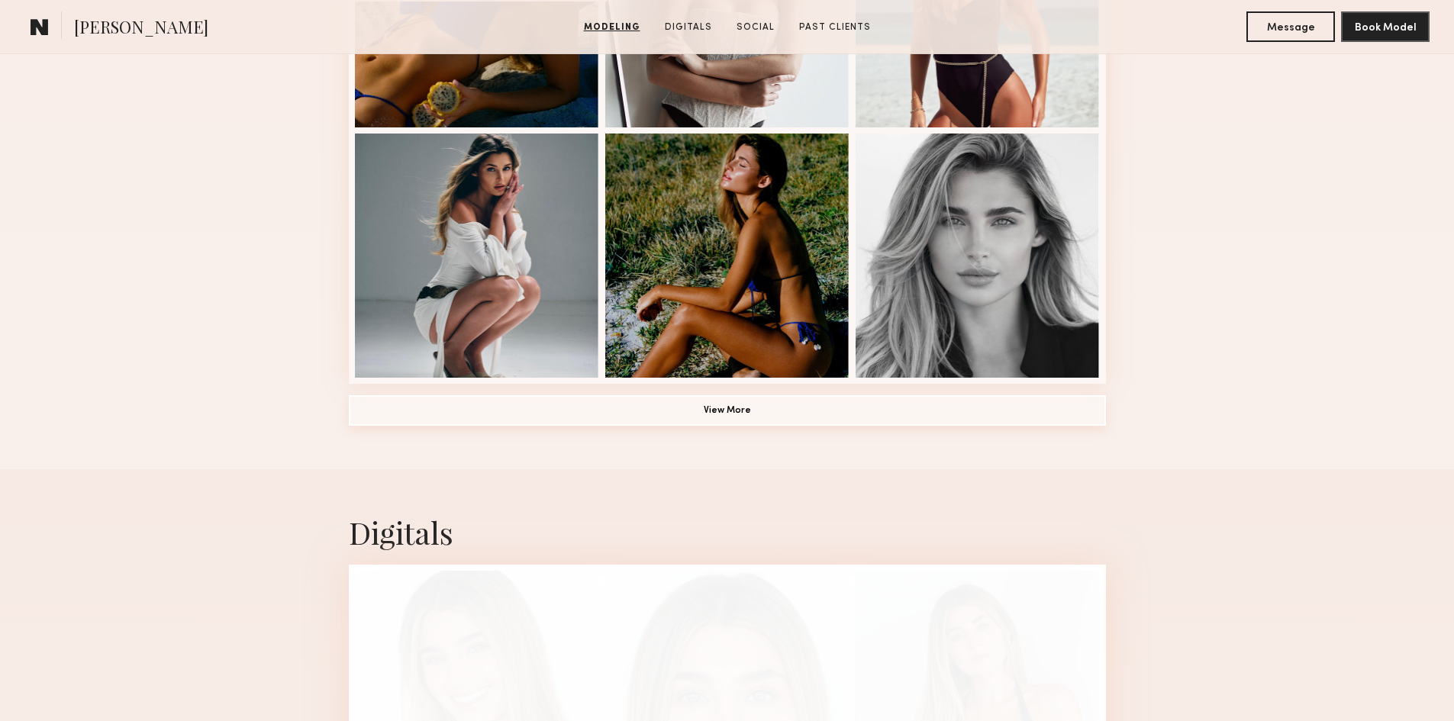
click at [750, 411] on button "View More" at bounding box center [727, 410] width 757 height 31
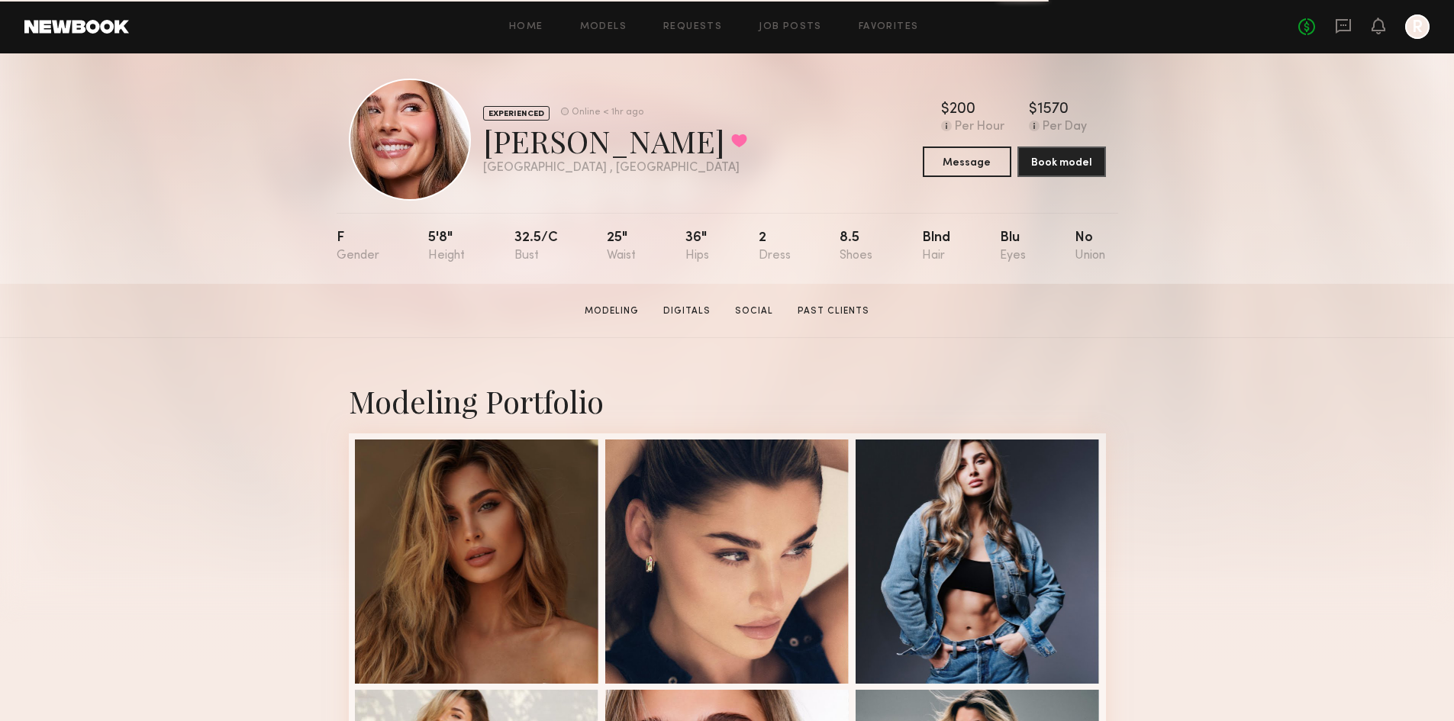
scroll to position [0, 0]
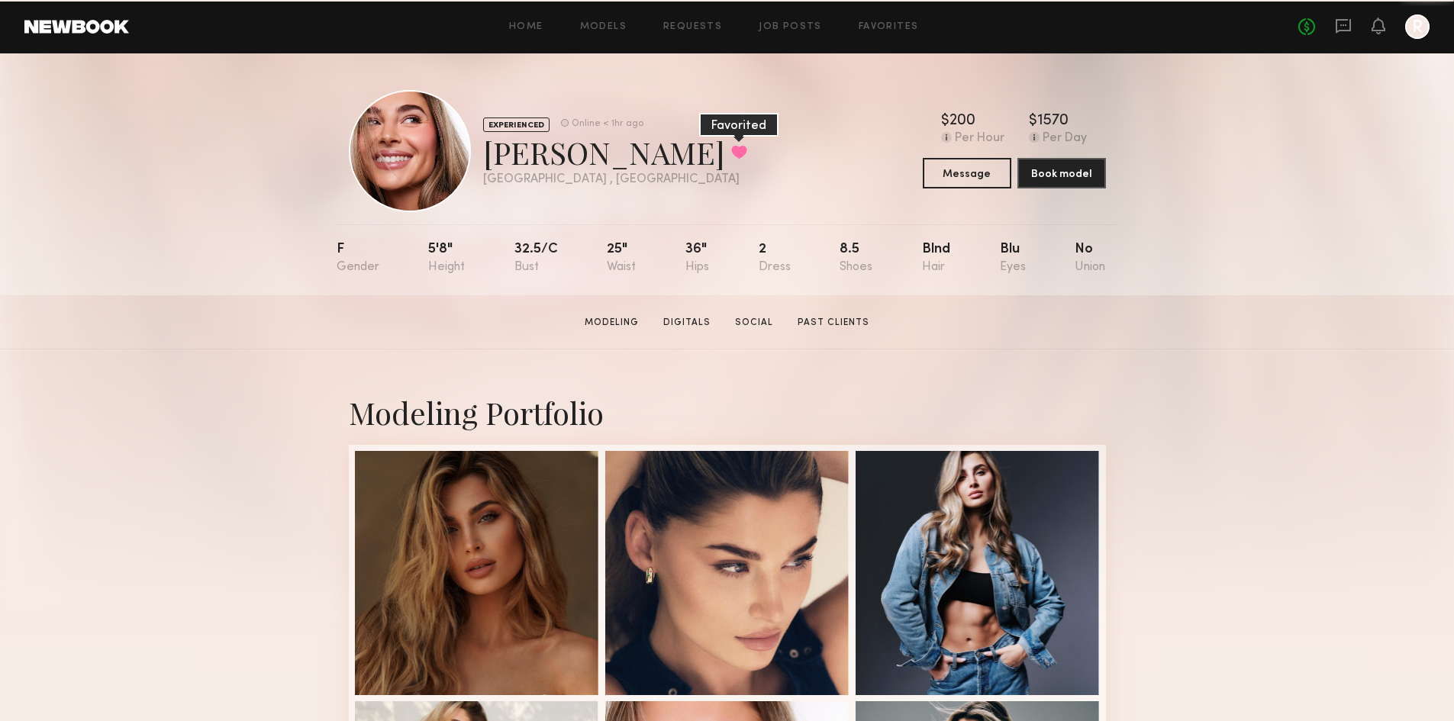
click at [731, 155] on button at bounding box center [739, 152] width 16 height 14
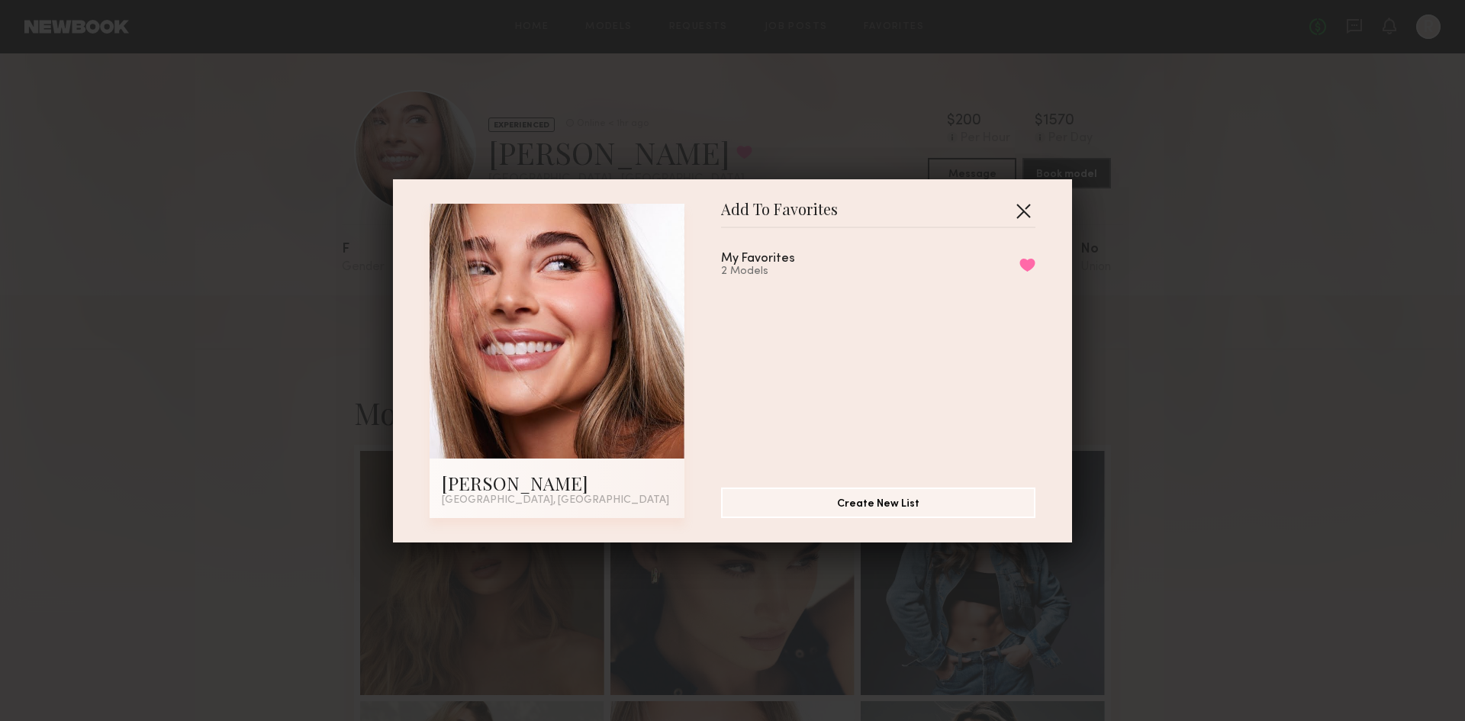
click at [1017, 205] on button "button" at bounding box center [1023, 210] width 24 height 24
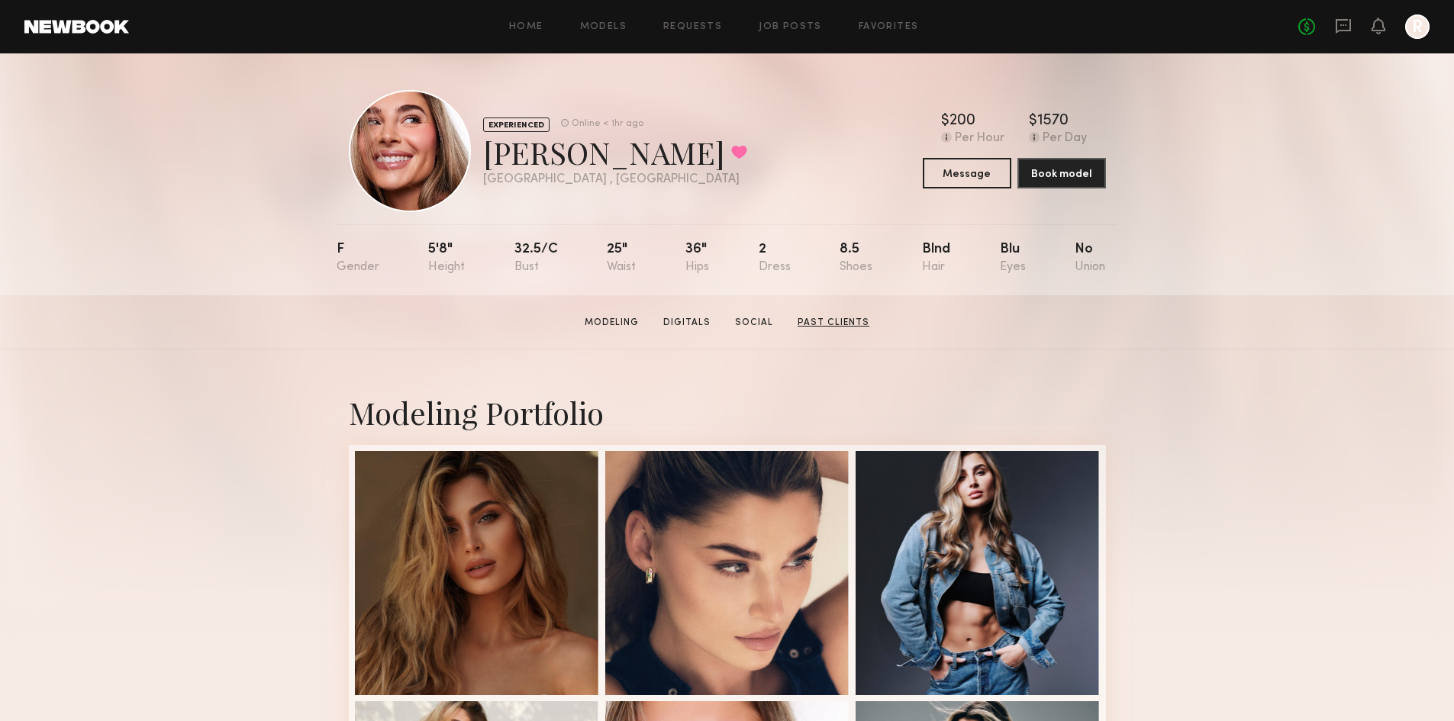
click at [801, 326] on link "Past Clients" at bounding box center [834, 323] width 84 height 14
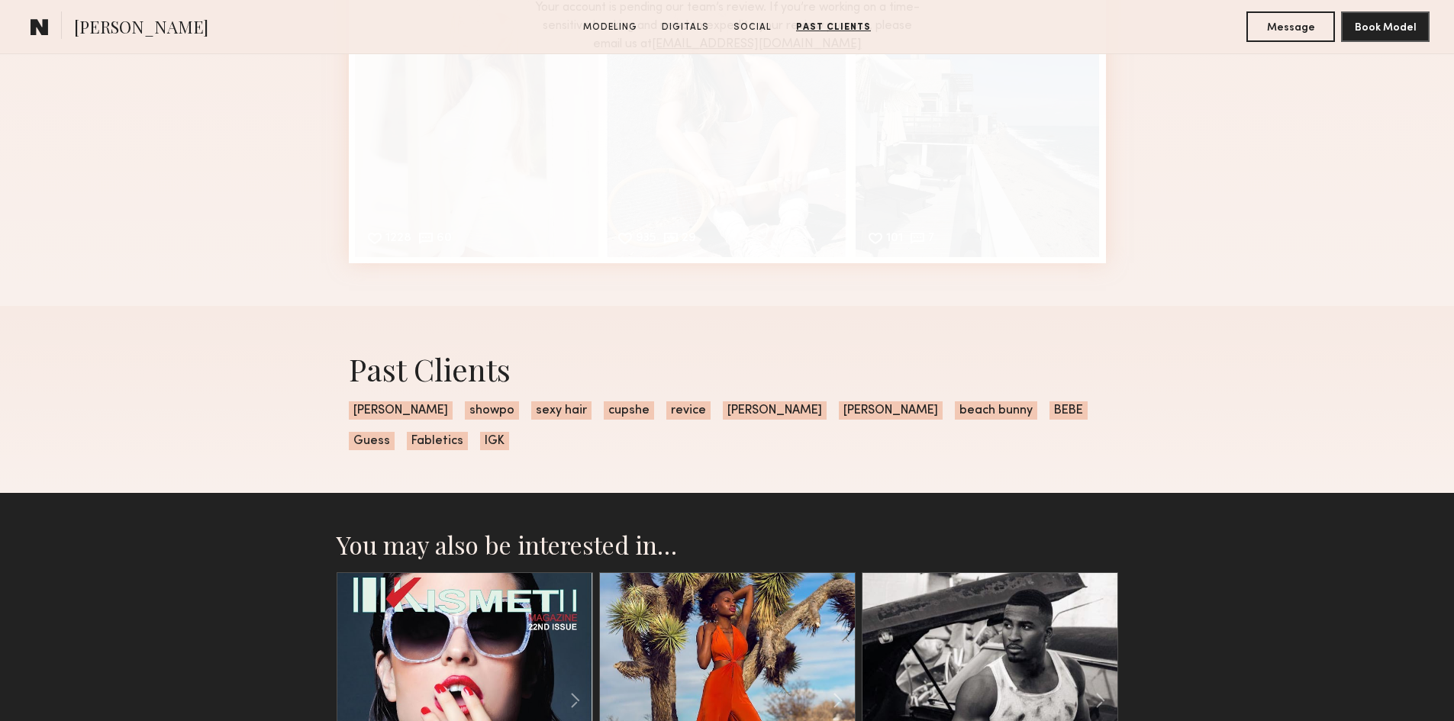
scroll to position [3486, 0]
